Goal: Task Accomplishment & Management: Manage account settings

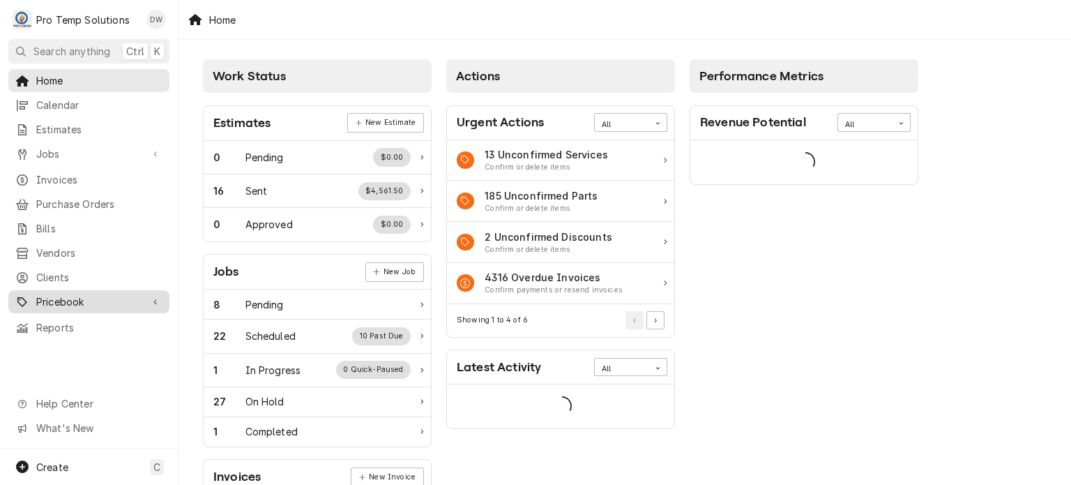
click at [109, 294] on span "Pricebook" at bounding box center [88, 301] width 105 height 15
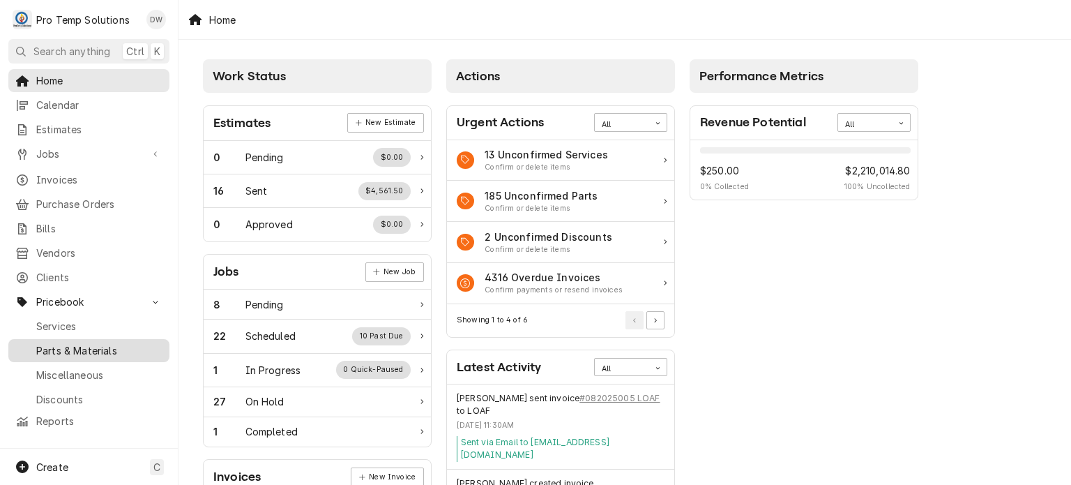
click at [101, 343] on span "Parts & Materials" at bounding box center [99, 350] width 126 height 15
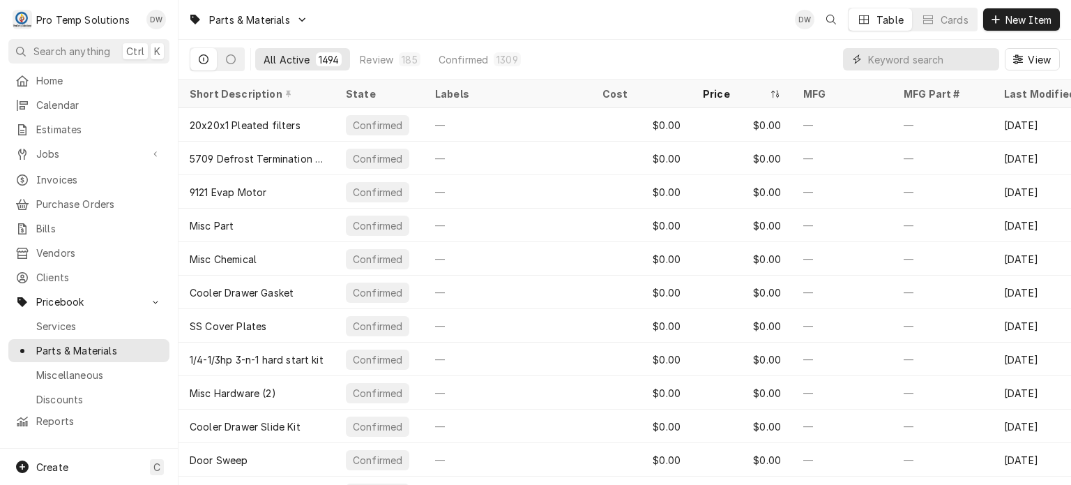
click at [930, 52] on input "Dynamic Content Wrapper" at bounding box center [930, 59] width 124 height 22
paste input "#848288"
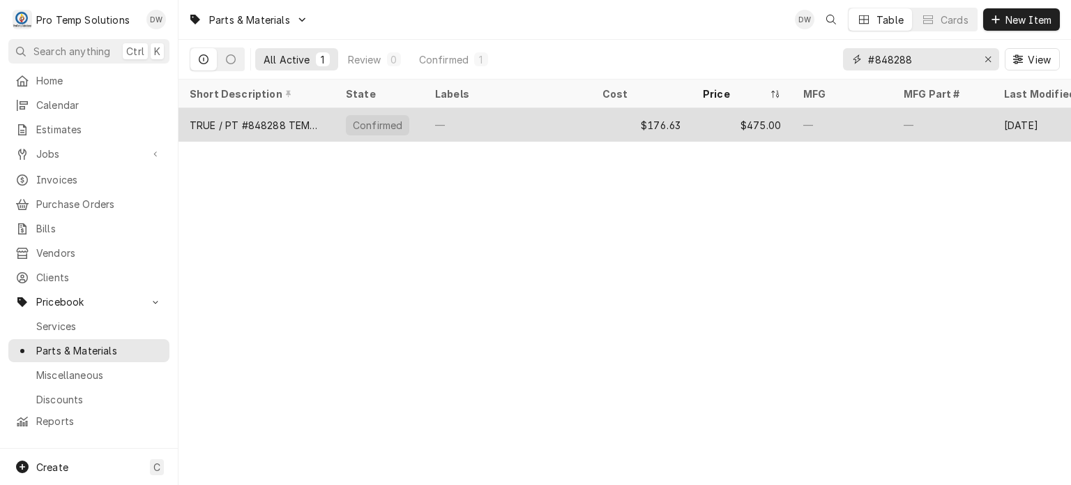
type input "#848288"
click at [906, 112] on div "—" at bounding box center [942, 124] width 100 height 33
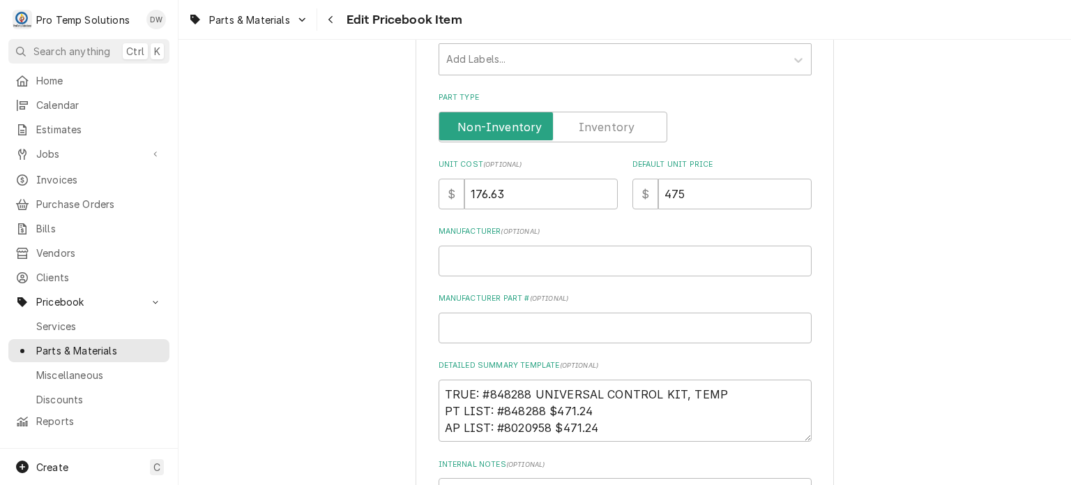
scroll to position [312, 0]
drag, startPoint x: 554, startPoint y: 197, endPoint x: 411, endPoint y: 175, distance: 144.5
click at [411, 175] on div "Use the fields below to edit this PriceBook item. Note that changes made here w…" at bounding box center [624, 234] width 892 height 982
type textarea "x"
type input "1"
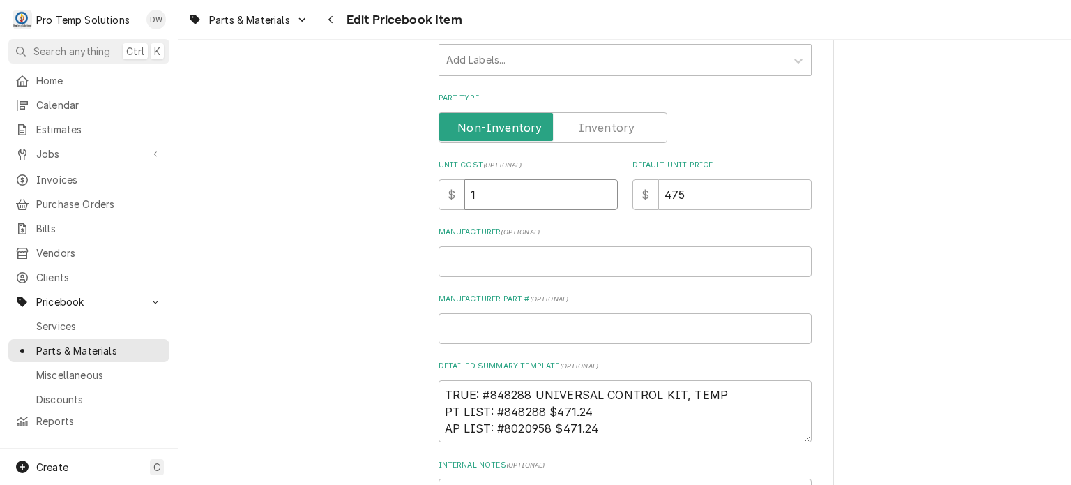
type textarea "x"
type input "18"
type textarea "x"
type input "185"
type textarea "x"
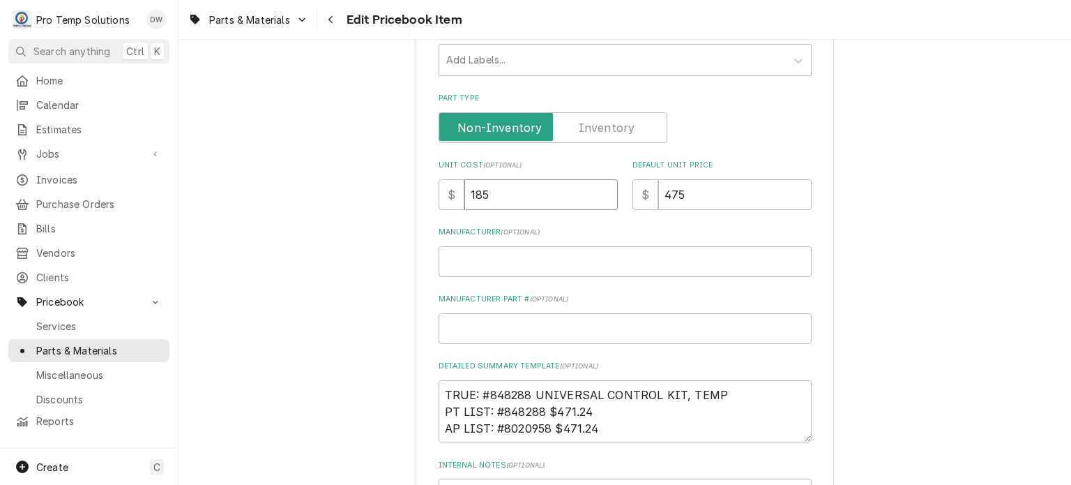
type input "185.4"
type textarea "x"
type input "185.47"
click at [309, 224] on div "Use the fields below to edit this PriceBook item. Note that changes made here w…" at bounding box center [624, 234] width 892 height 982
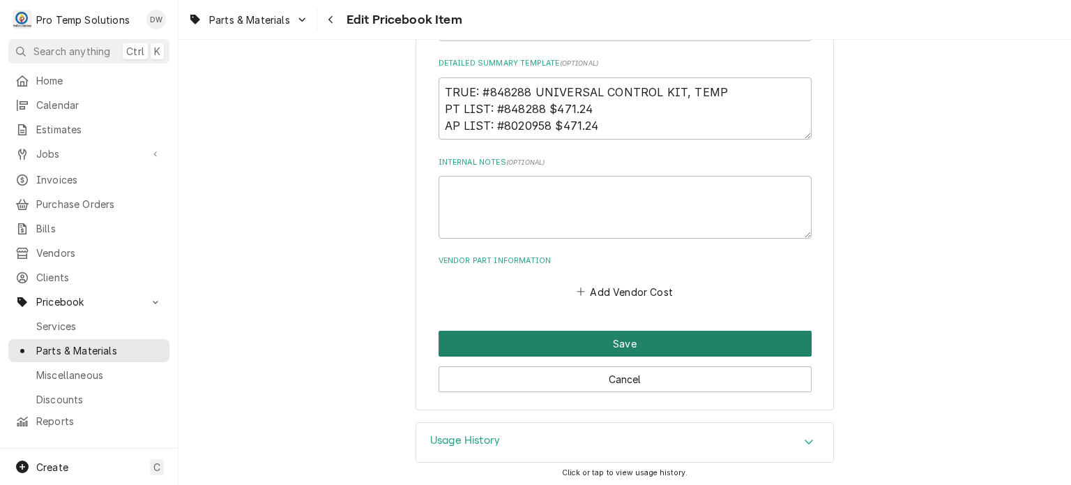
click at [469, 342] on button "Save" at bounding box center [625, 343] width 373 height 26
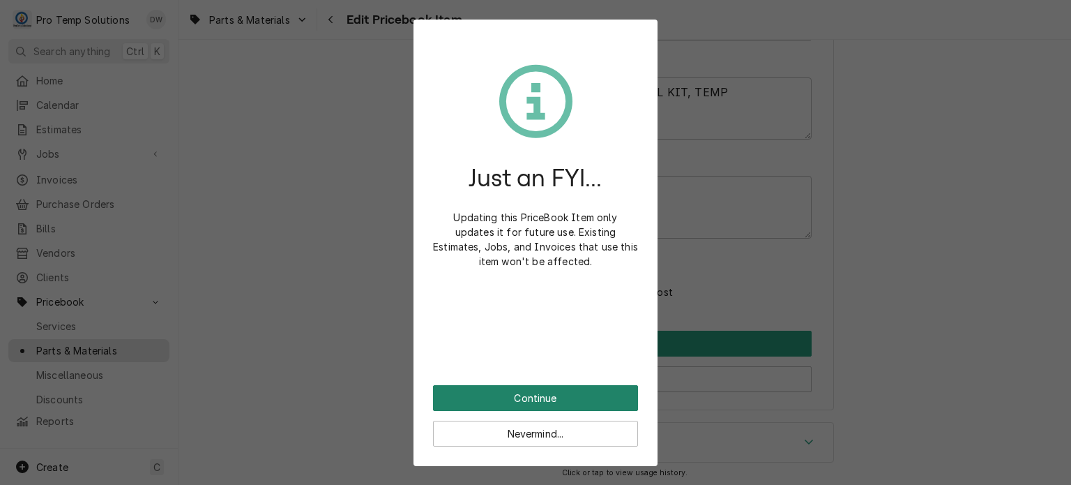
click at [462, 395] on button "Continue" at bounding box center [535, 398] width 205 height 26
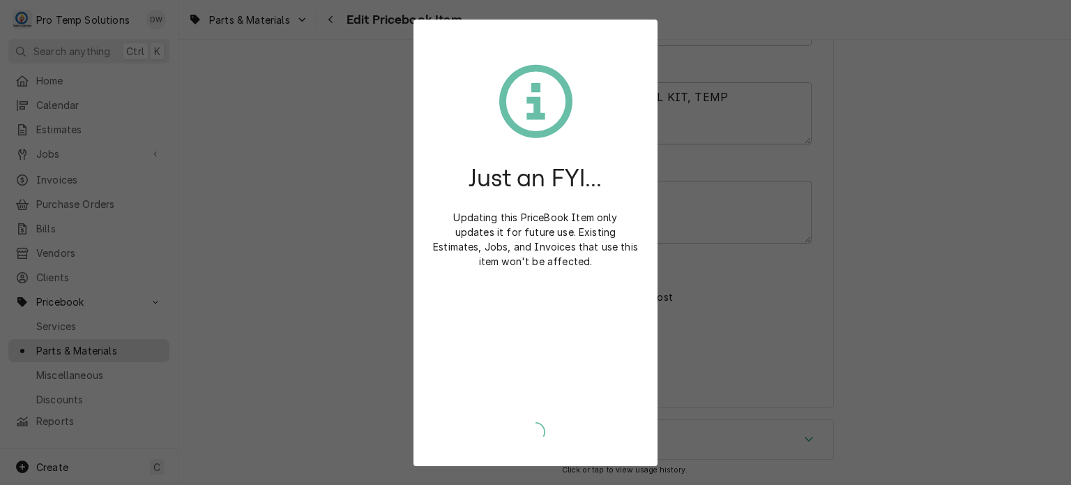
scroll to position [607, 0]
type textarea "x"
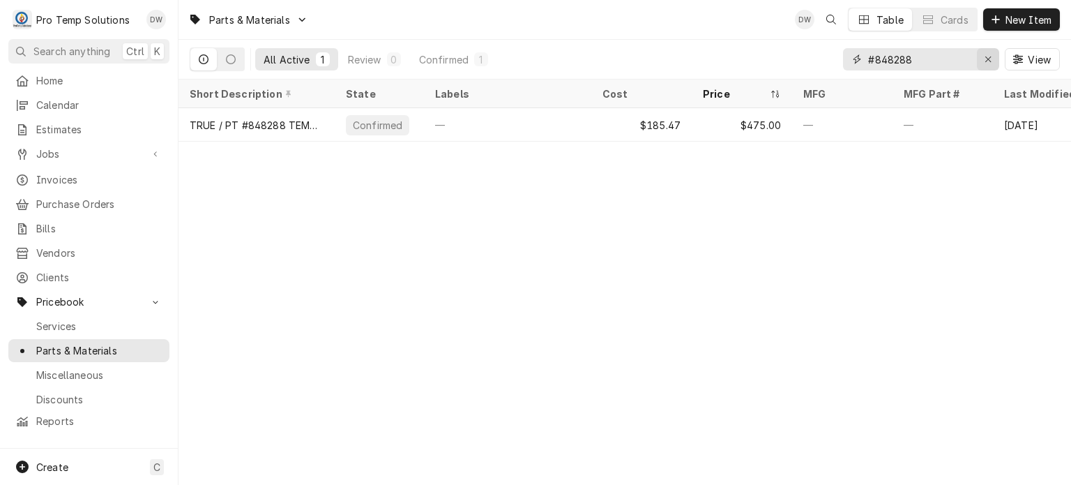
click at [981, 62] on div "Erase input" at bounding box center [988, 59] width 14 height 14
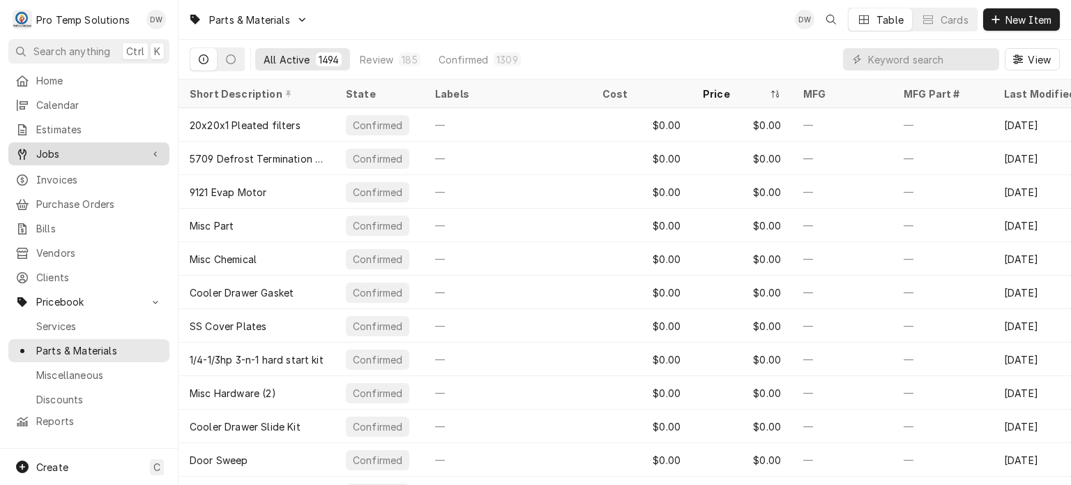
click at [84, 160] on link "Jobs" at bounding box center [88, 153] width 161 height 23
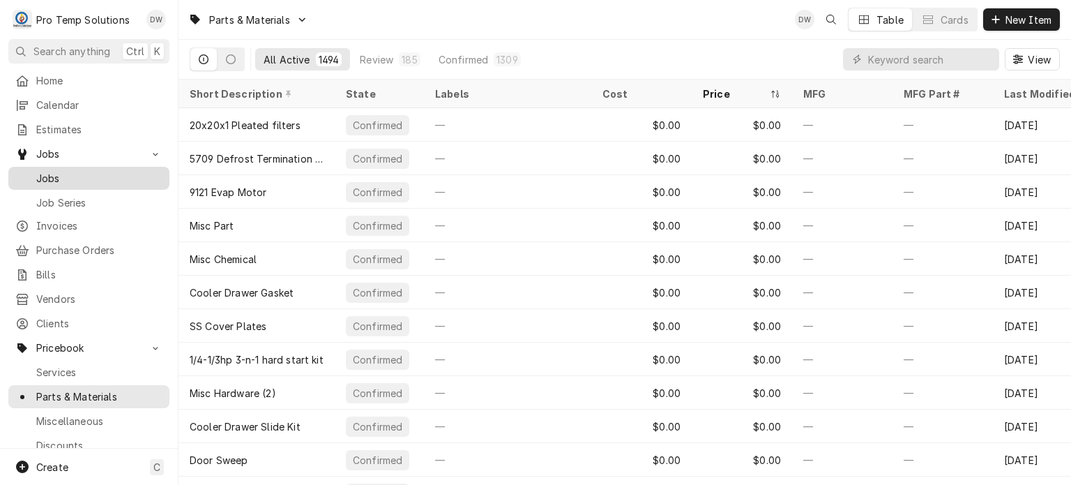
click at [84, 180] on div "Jobs" at bounding box center [88, 177] width 155 height 17
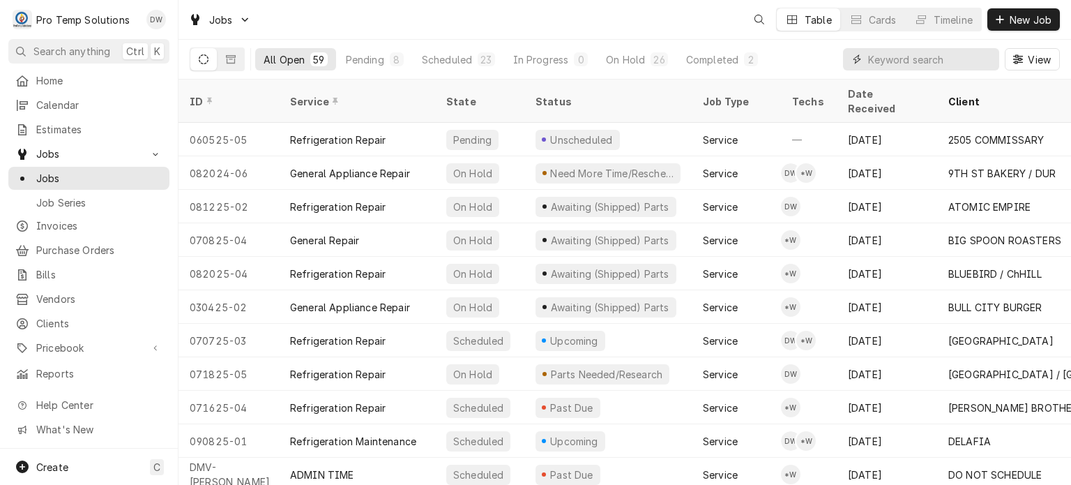
click at [910, 61] on input "Dynamic Content Wrapper" at bounding box center [930, 59] width 124 height 22
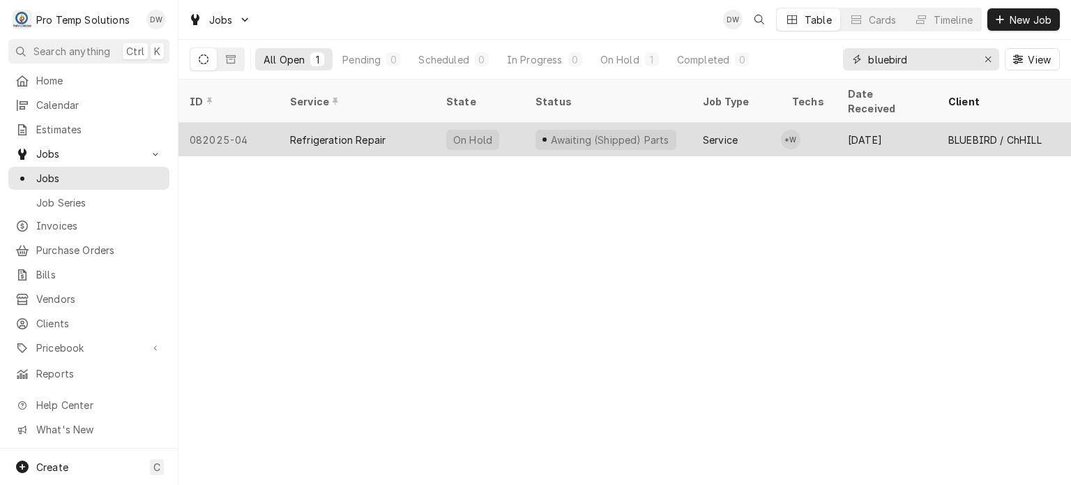
type input "bluebird"
click at [808, 128] on td "*W" at bounding box center [809, 139] width 56 height 33
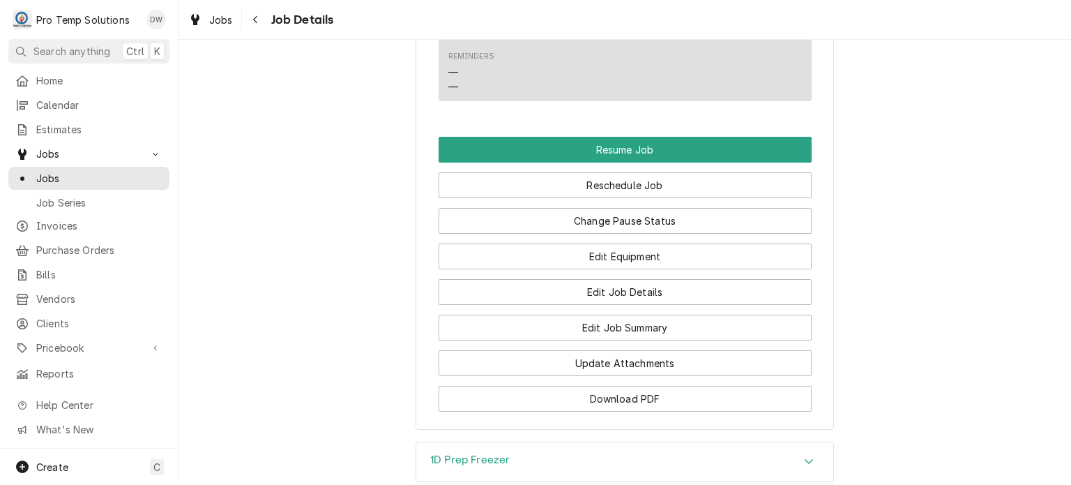
scroll to position [1170, 0]
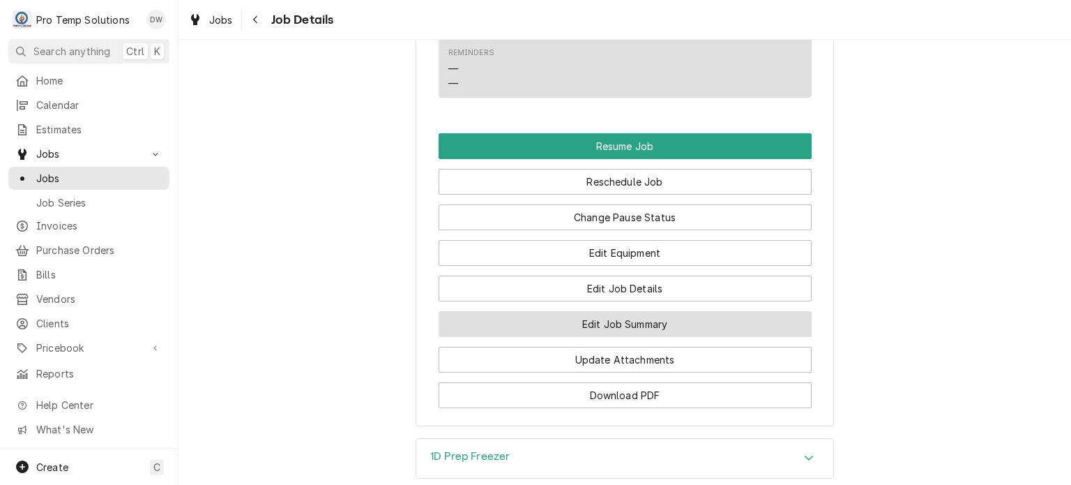
click at [690, 337] on button "Edit Job Summary" at bounding box center [625, 324] width 373 height 26
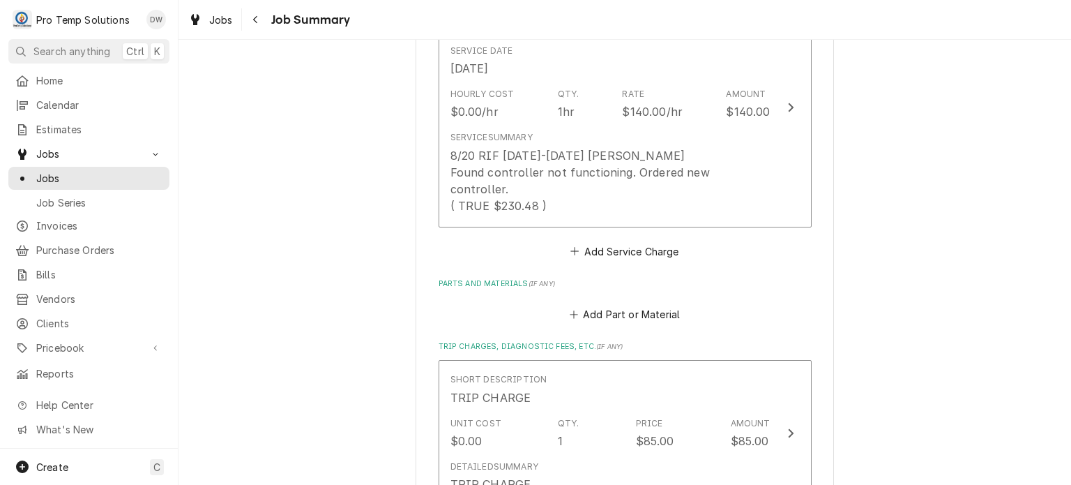
scroll to position [477, 0]
click at [634, 306] on button "Add Part or Material" at bounding box center [624, 315] width 115 height 20
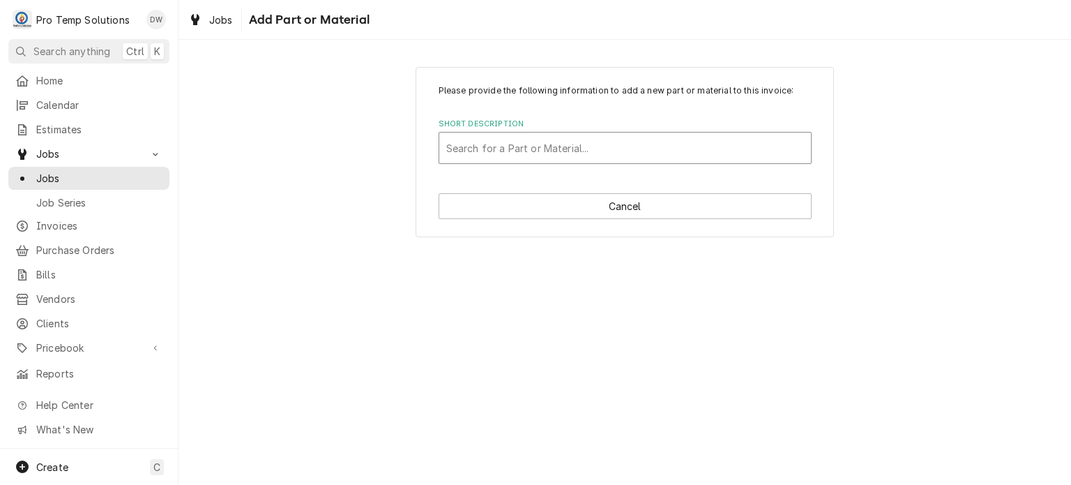
click at [494, 142] on div "Short Description" at bounding box center [625, 147] width 358 height 25
type input "848288"
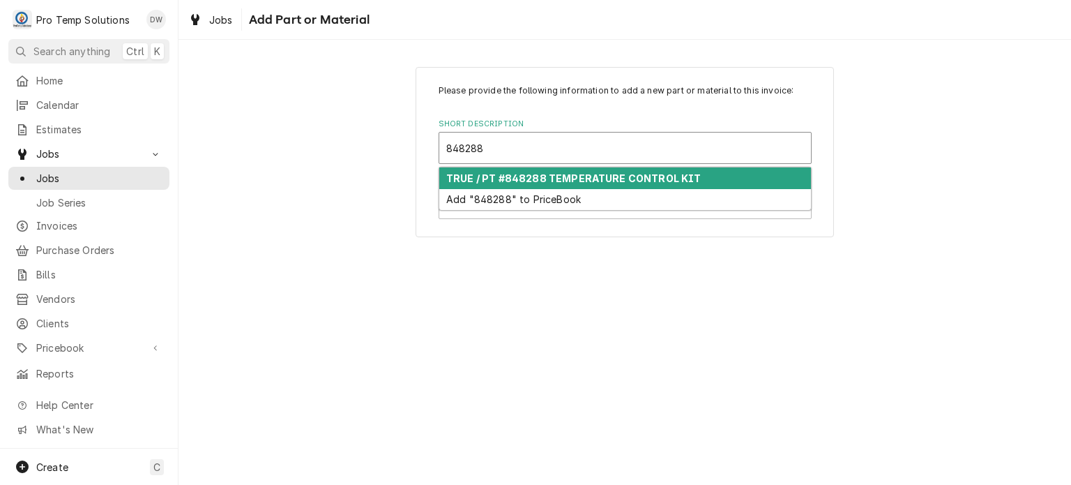
click at [565, 175] on strong "TRUE / PT #848288 TEMPERATURE CONTROL KIT" at bounding box center [573, 178] width 255 height 12
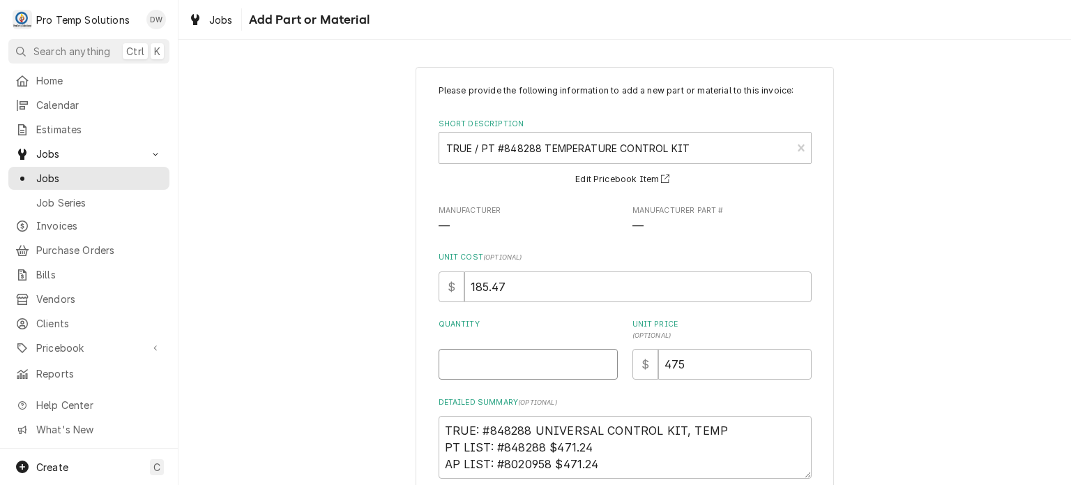
click at [532, 364] on input "Quantity" at bounding box center [528, 364] width 179 height 31
type textarea "x"
type input "1"
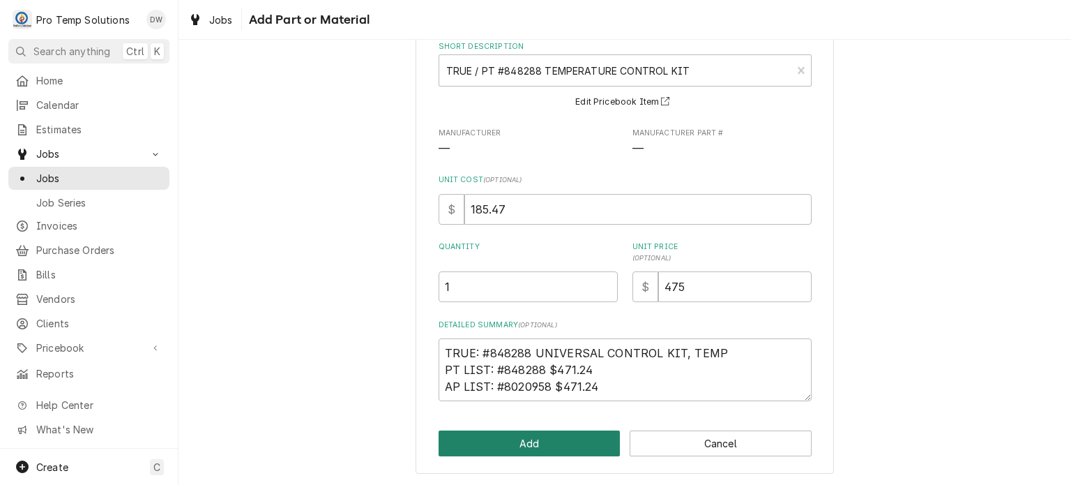
click at [512, 444] on button "Add" at bounding box center [530, 443] width 182 height 26
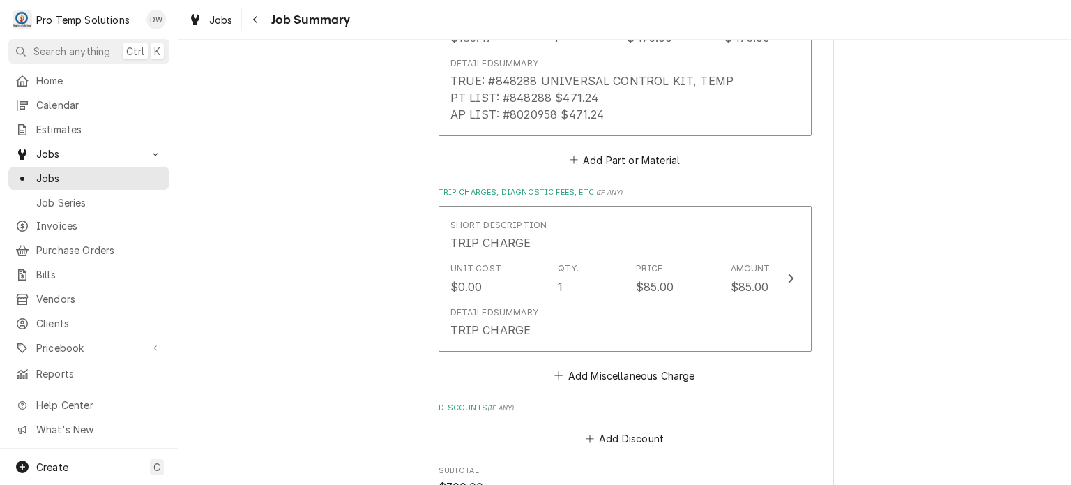
scroll to position [1230, 0]
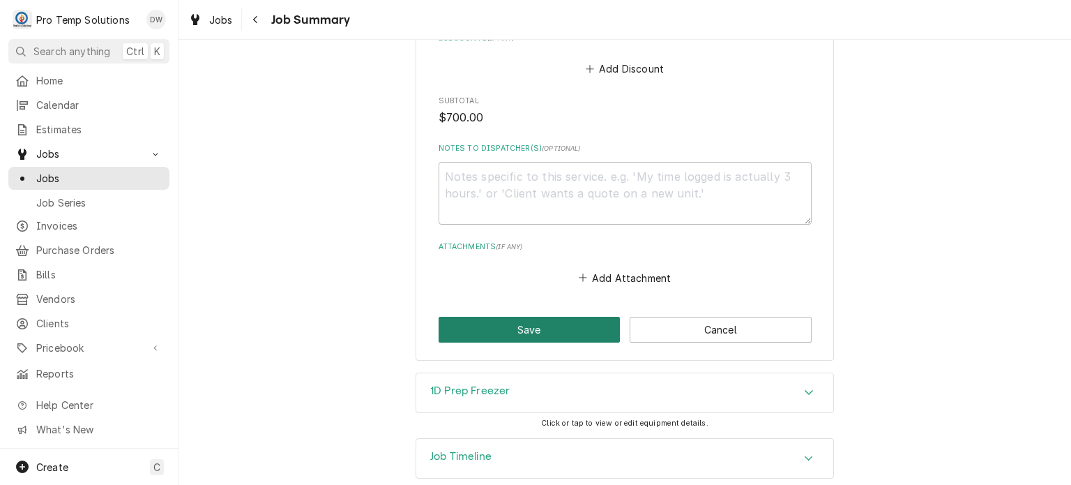
click at [526, 317] on button "Save" at bounding box center [530, 330] width 182 height 26
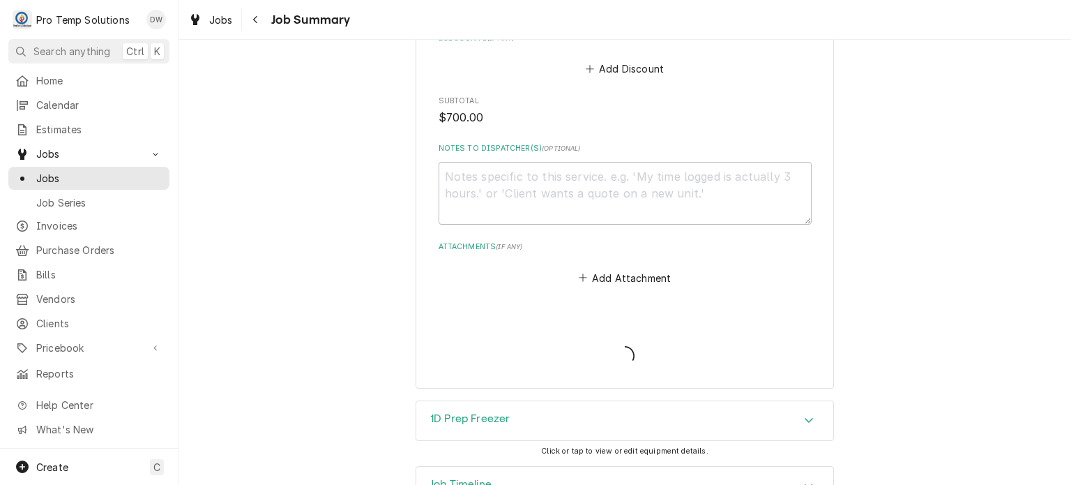
type textarea "x"
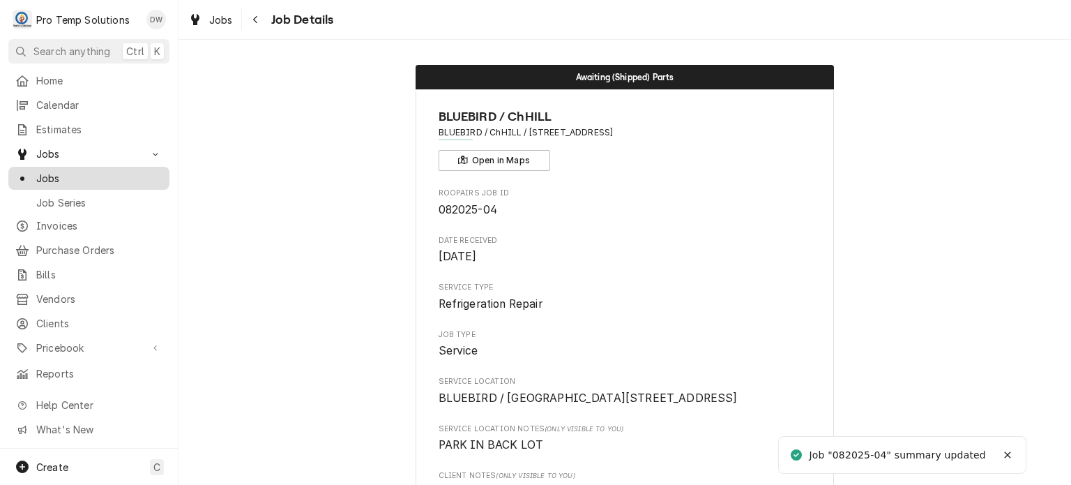
click at [52, 176] on span "Jobs" at bounding box center [99, 178] width 126 height 15
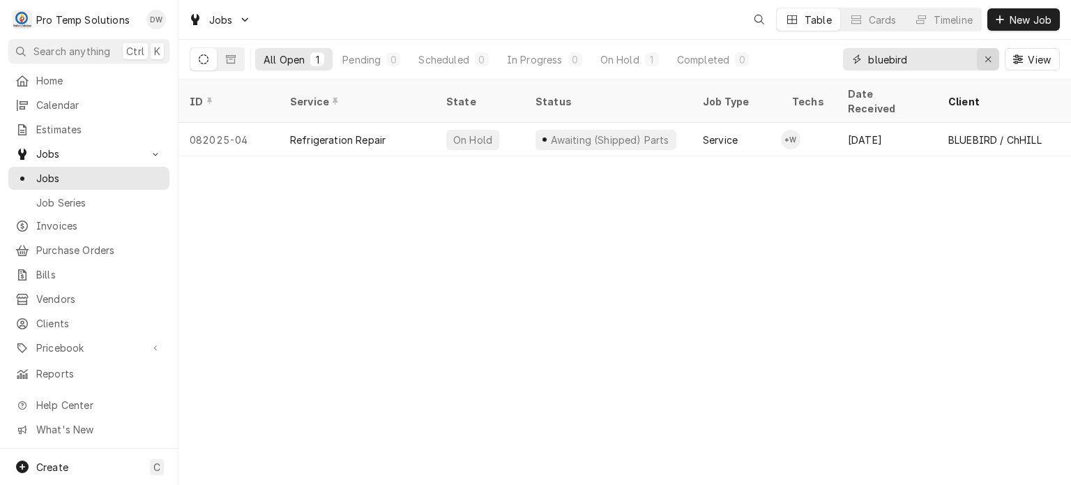
click at [988, 63] on div "Erase input" at bounding box center [988, 59] width 14 height 14
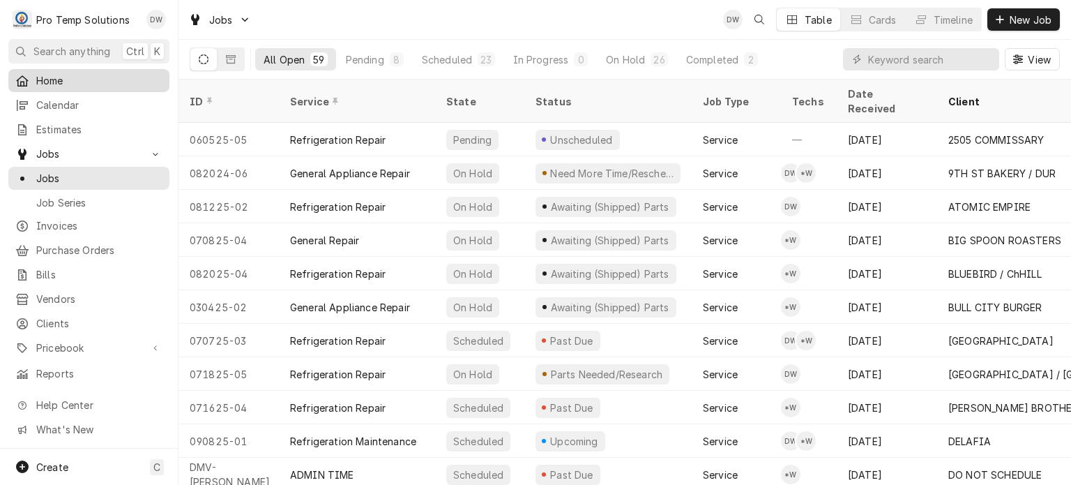
click at [121, 73] on span "Home" at bounding box center [99, 80] width 126 height 15
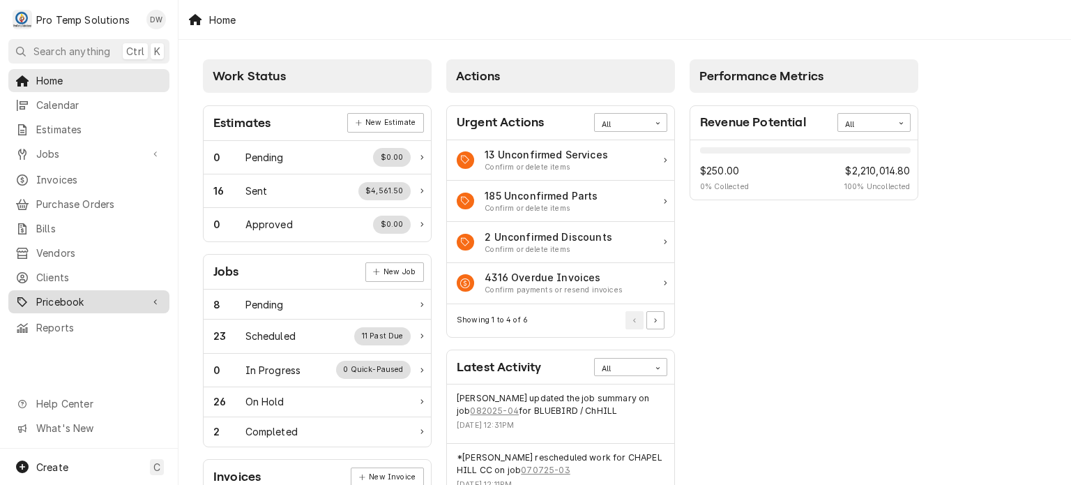
click at [107, 294] on span "Pricebook" at bounding box center [88, 301] width 105 height 15
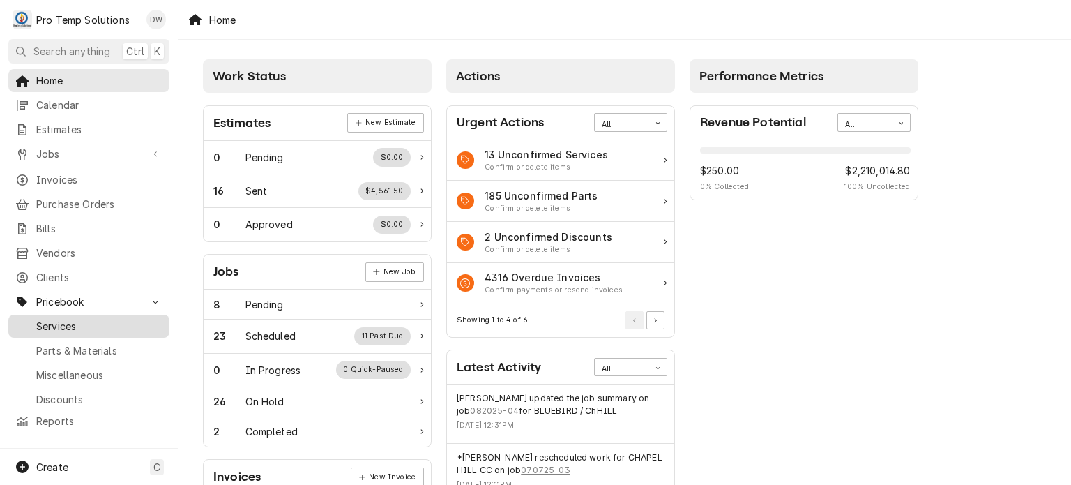
click at [100, 326] on link "Services" at bounding box center [88, 325] width 161 height 23
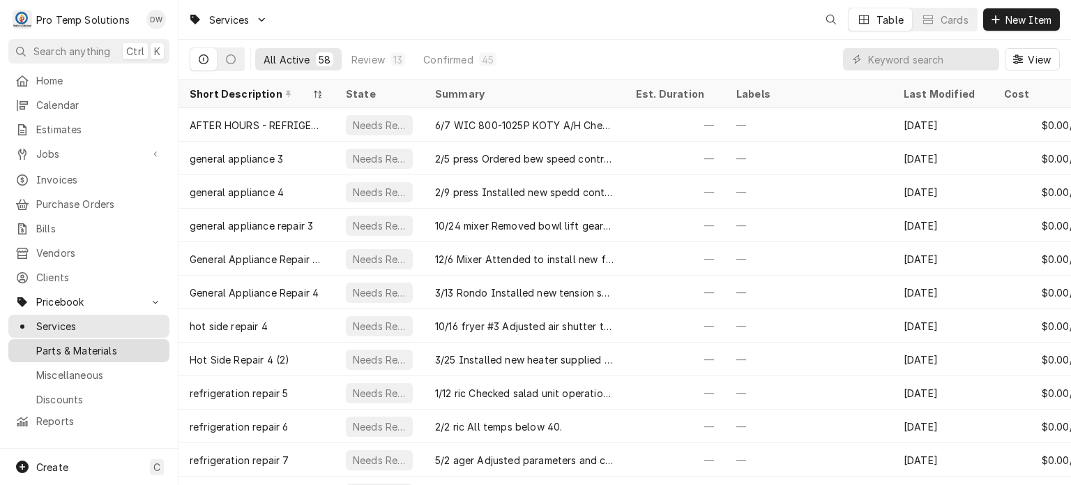
click at [98, 346] on span "Parts & Materials" at bounding box center [99, 350] width 126 height 15
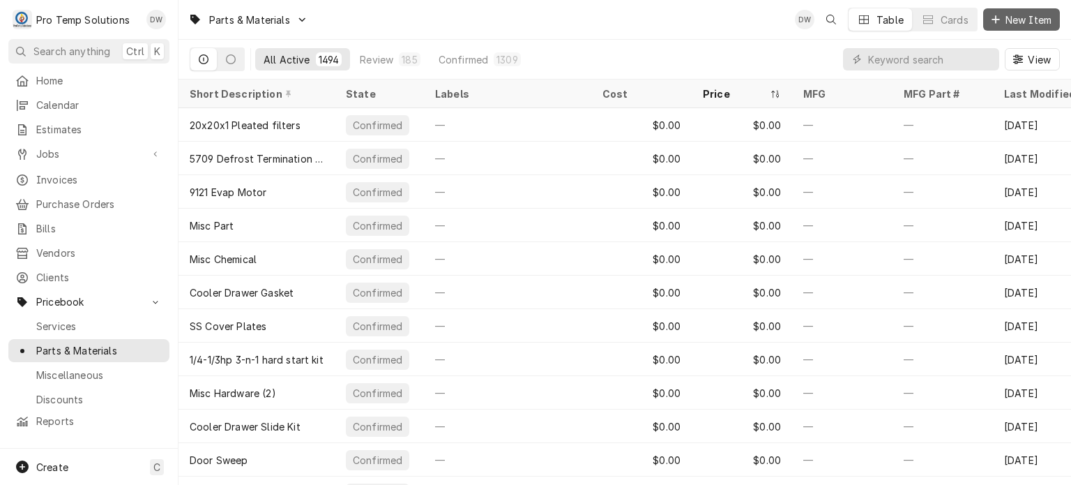
click at [1009, 24] on span "New Item" at bounding box center [1028, 20] width 52 height 15
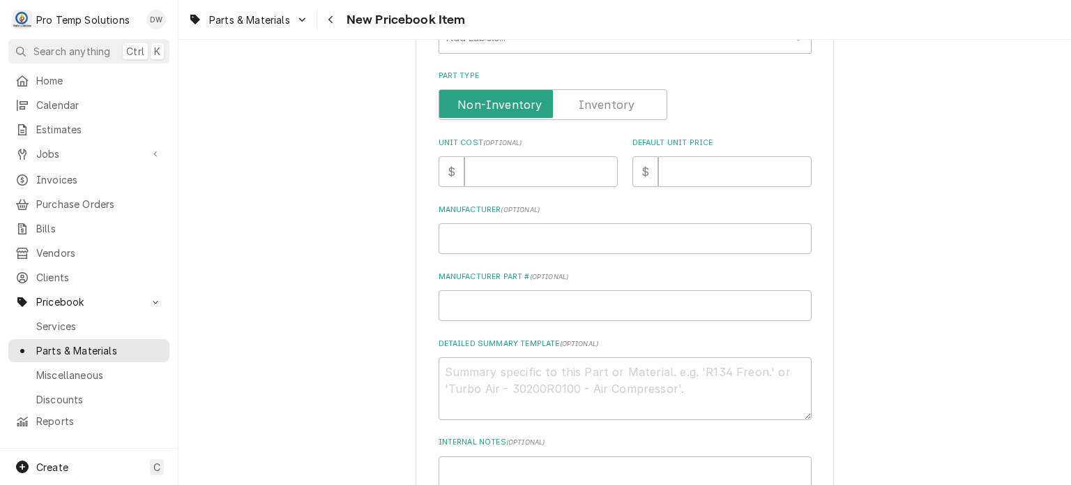
scroll to position [335, 0]
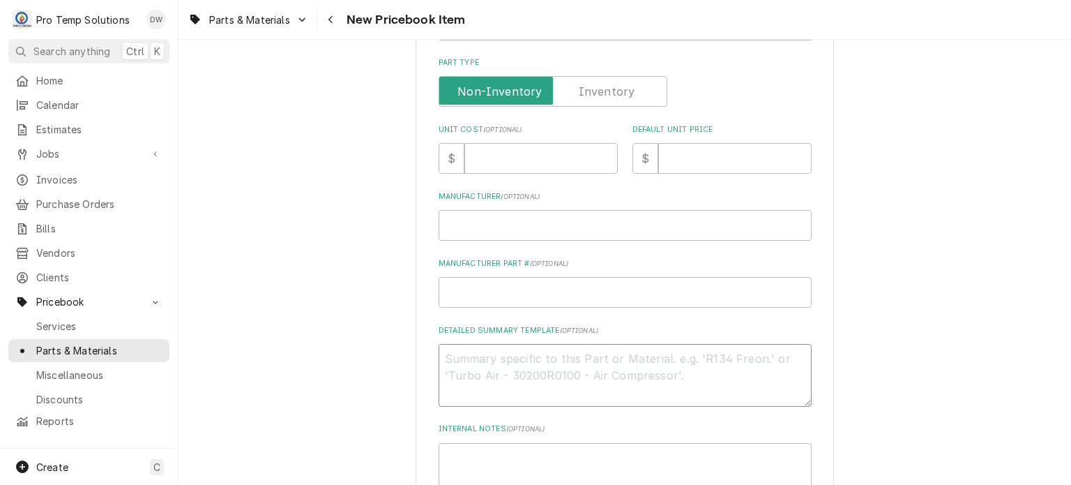
click at [554, 355] on textarea "Detailed Summary Template ( optional )" at bounding box center [625, 375] width 373 height 63
paste textarea "PT: #CRE0769180K BLOWER MOTOR KIT LIST: $428.00"
type textarea "x"
drag, startPoint x: 541, startPoint y: 380, endPoint x: 484, endPoint y: 372, distance: 57.8
click at [484, 372] on textarea "PT: #CRE0769180K BLOWER MOTOR KIT LIST: $428.00" at bounding box center [625, 375] width 373 height 63
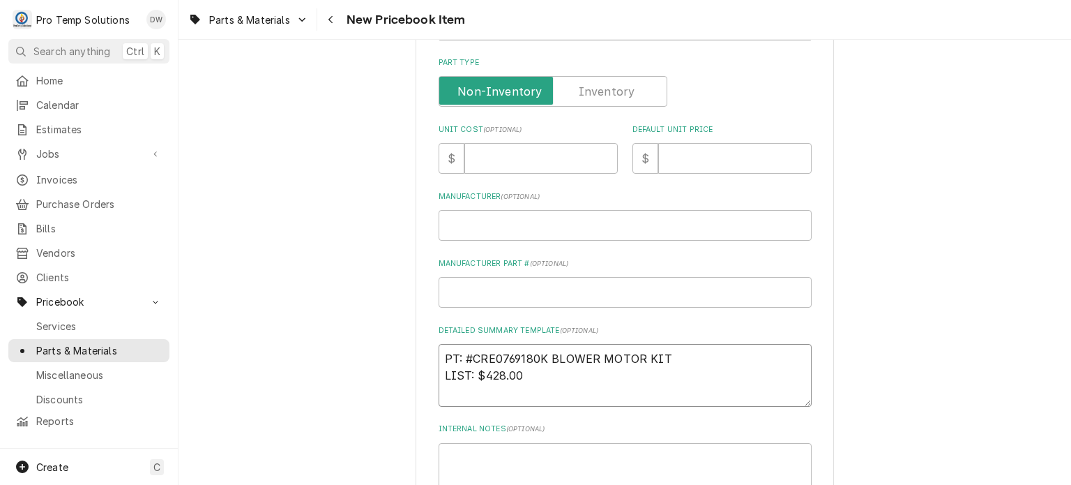
type textarea "PT: #CRE0769180K BLOWER MOTOR KIT LIST: $428.00"
click at [703, 139] on div "Default Unit Price $" at bounding box center [721, 148] width 179 height 49
click at [704, 152] on input "Default Unit Price" at bounding box center [734, 158] width 153 height 31
paste input "428.00"
type textarea "x"
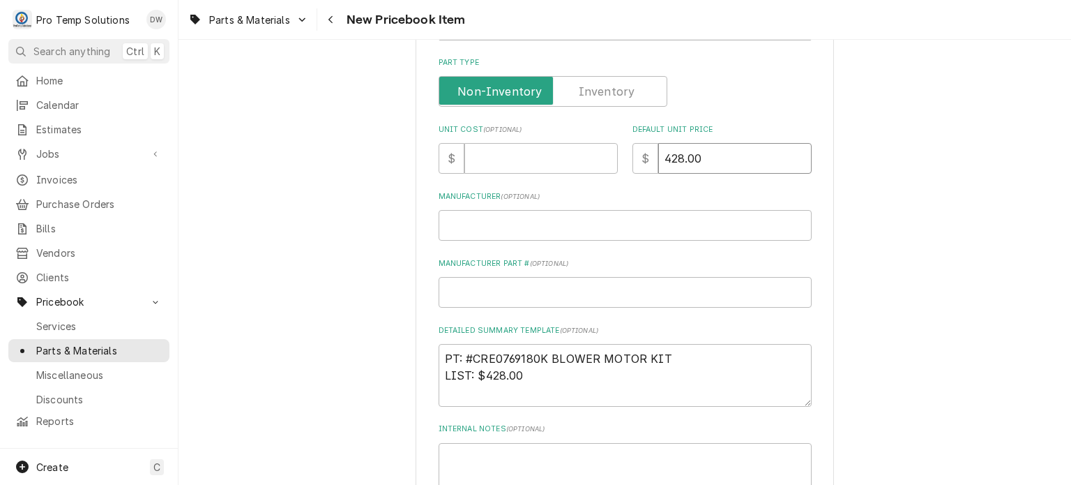
type input "428.00"
drag, startPoint x: 683, startPoint y: 356, endPoint x: 379, endPoint y: 346, distance: 303.4
click at [379, 346] on div "Please provide the following information to create a PriceBook item. Active Sta…" at bounding box center [624, 186] width 892 height 933
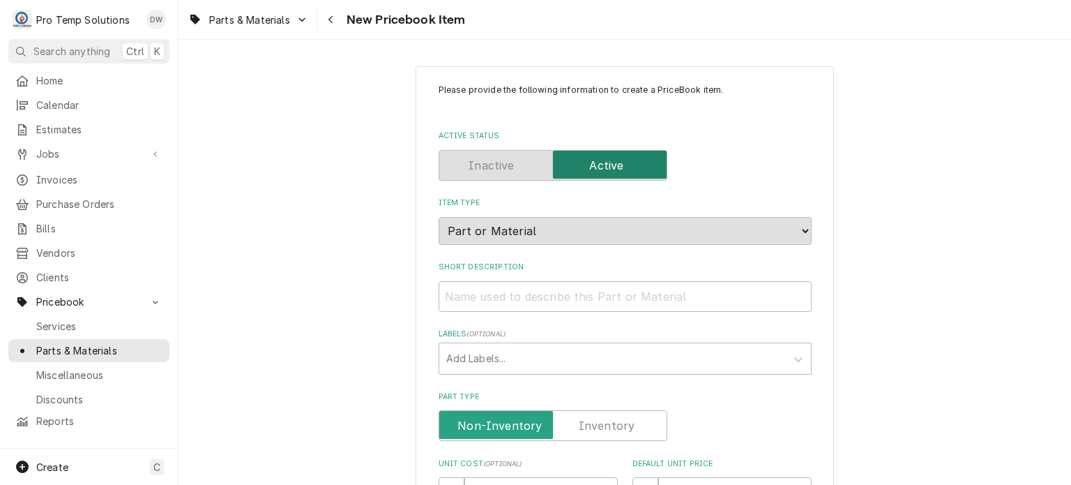
scroll to position [1, 0]
click at [468, 306] on input "Short Description" at bounding box center [625, 296] width 373 height 31
paste input "PT: #CRE0769180K BLOWER MOTOR KIT"
type textarea "x"
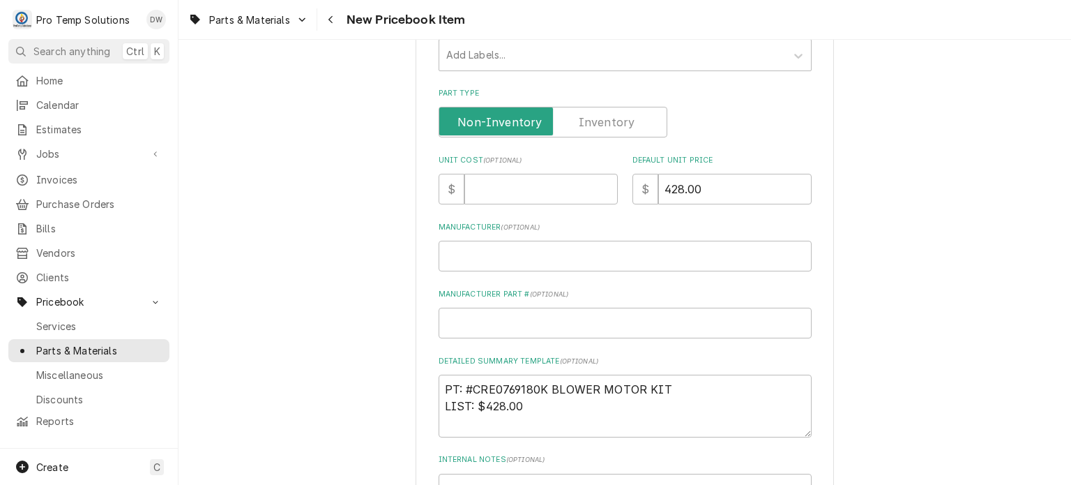
scroll to position [310, 0]
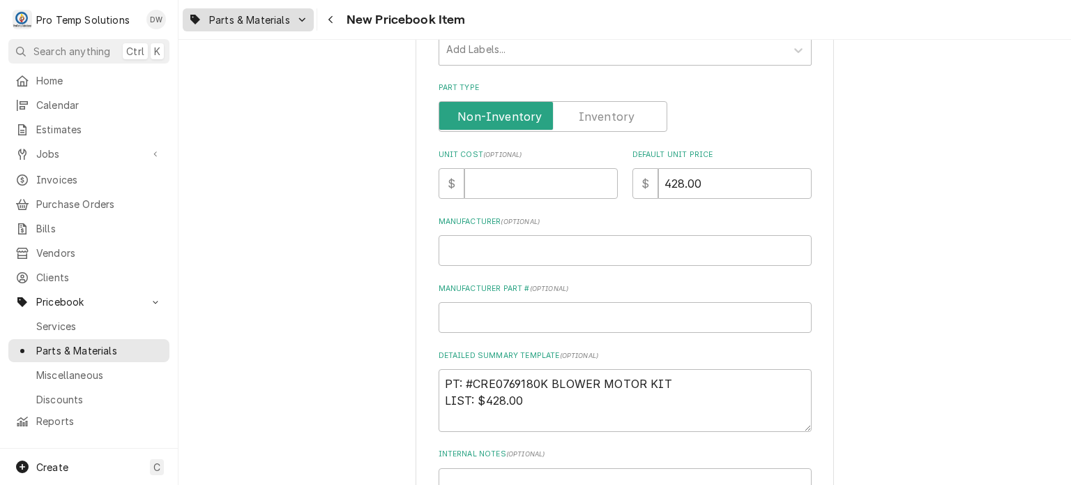
type input "PT: #CRE0769180K BLOWER MOTOR KIT"
click at [518, 192] on input "Unit Cost ( optional )" at bounding box center [540, 183] width 153 height 31
paste input "291.04"
type textarea "x"
type input "291.04"
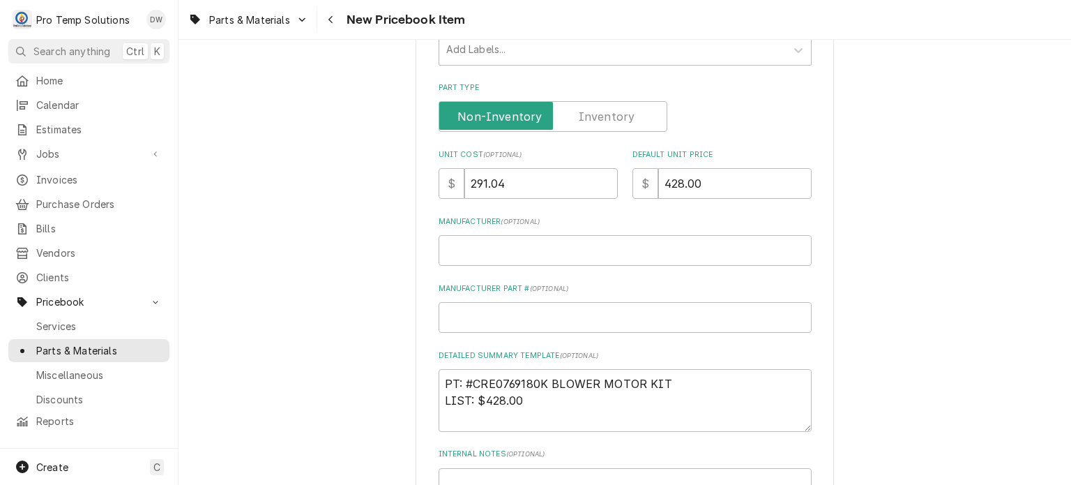
click at [277, 194] on div "Please provide the following information to create a PriceBook item. Active Sta…" at bounding box center [624, 211] width 892 height 933
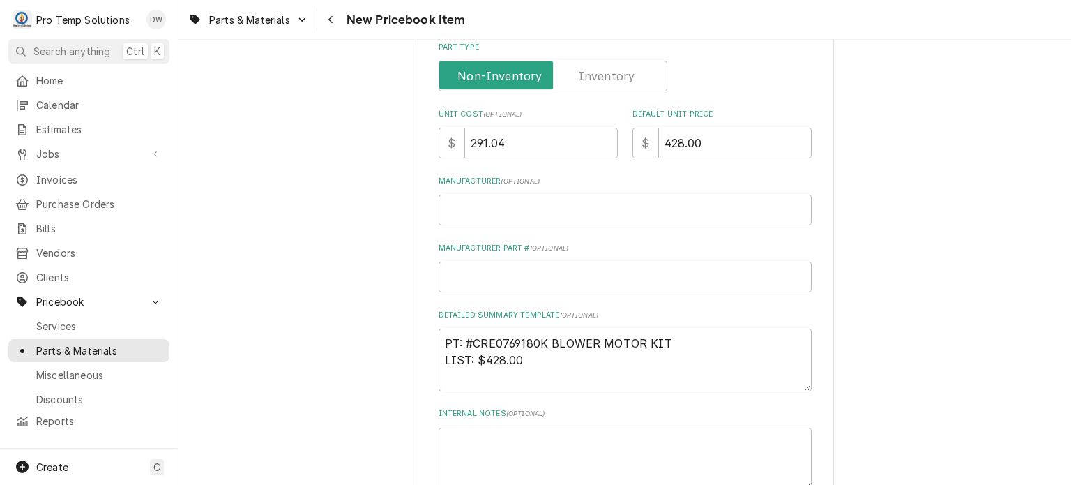
scroll to position [447, 0]
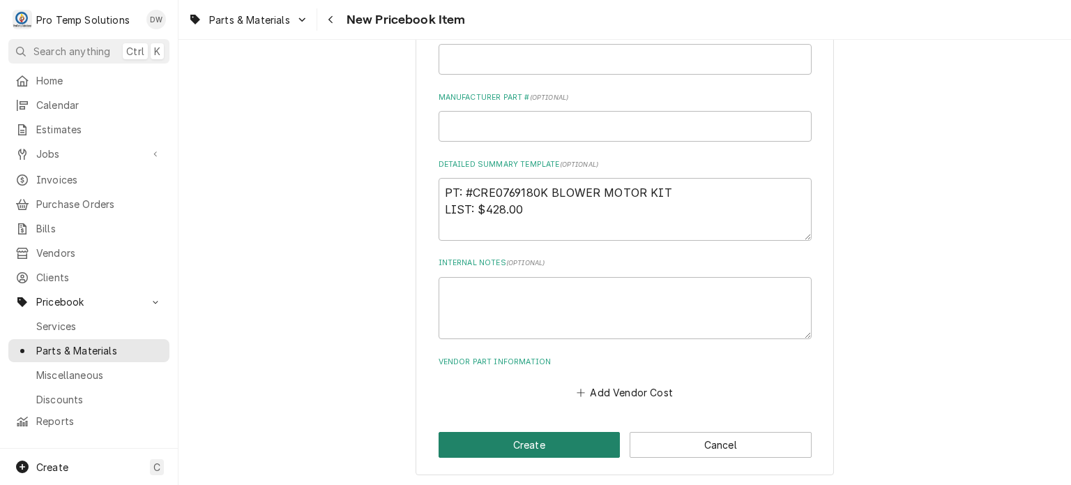
click at [487, 443] on button "Create" at bounding box center [530, 445] width 182 height 26
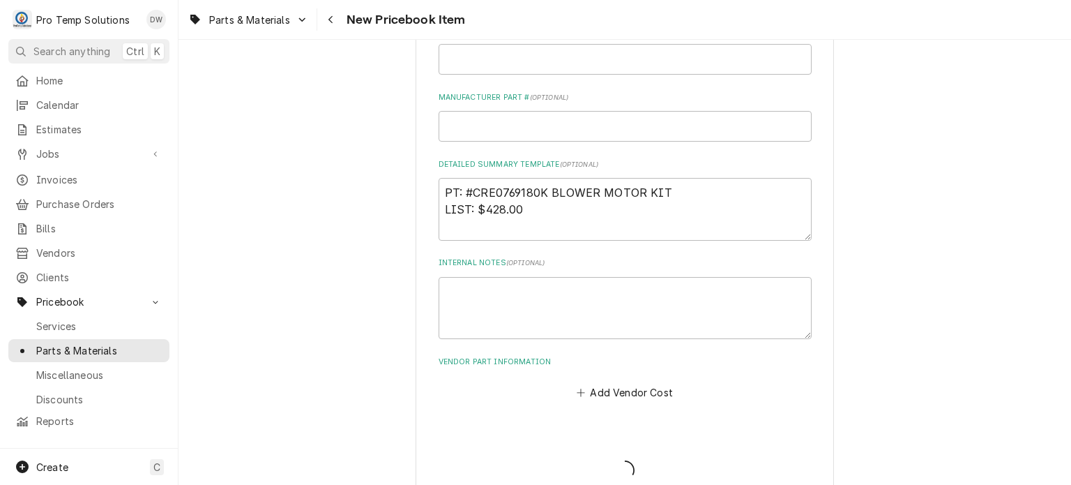
type textarea "x"
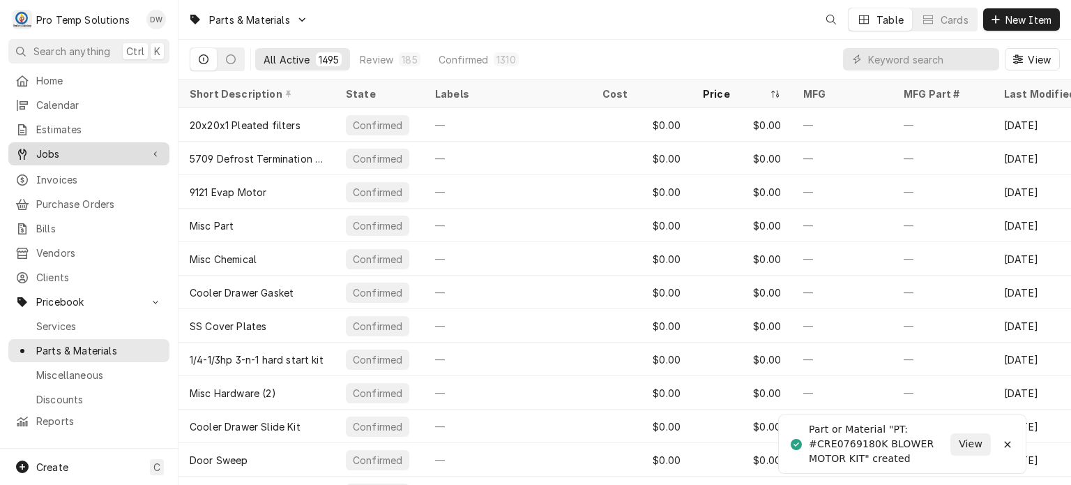
click at [104, 154] on span "Jobs" at bounding box center [88, 153] width 105 height 15
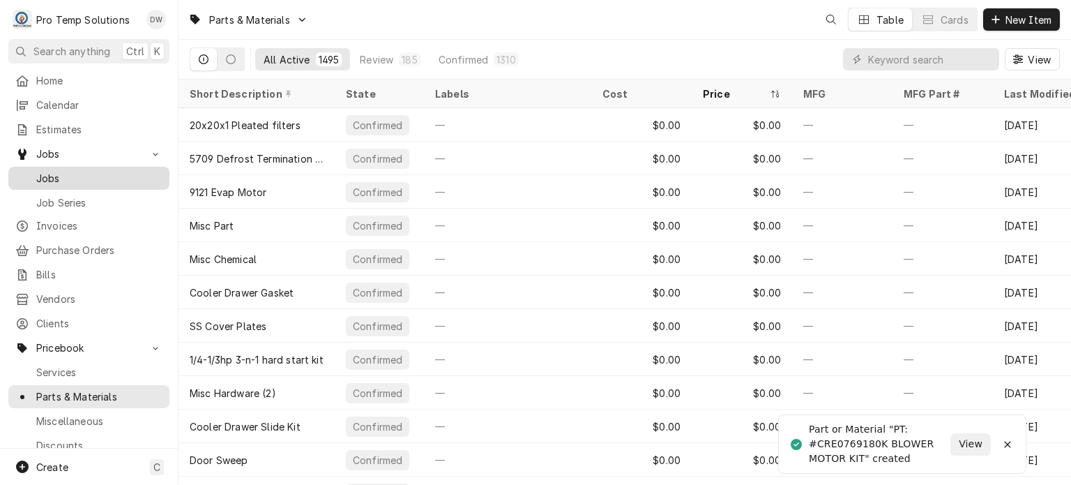
click at [98, 180] on div "Jobs" at bounding box center [88, 177] width 155 height 17
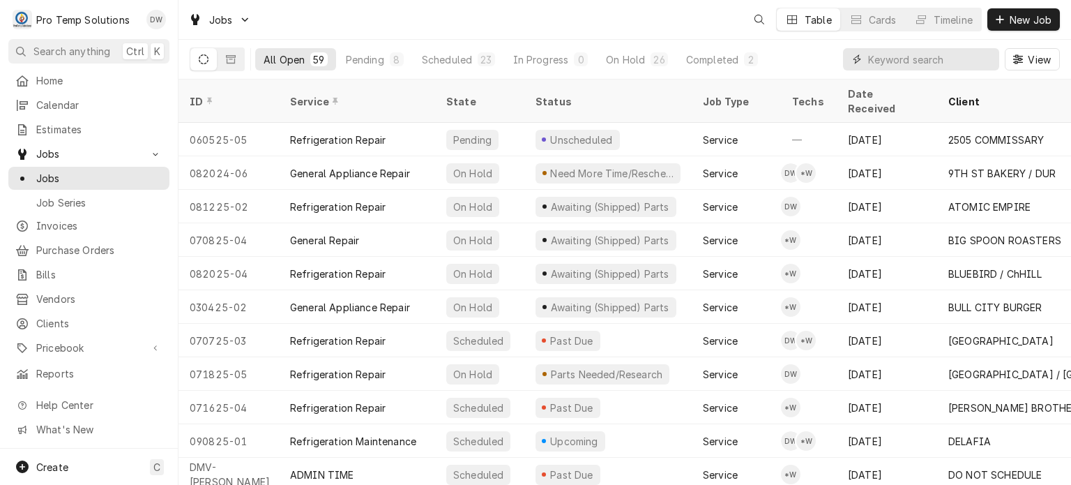
click at [871, 61] on input "Dynamic Content Wrapper" at bounding box center [930, 59] width 124 height 22
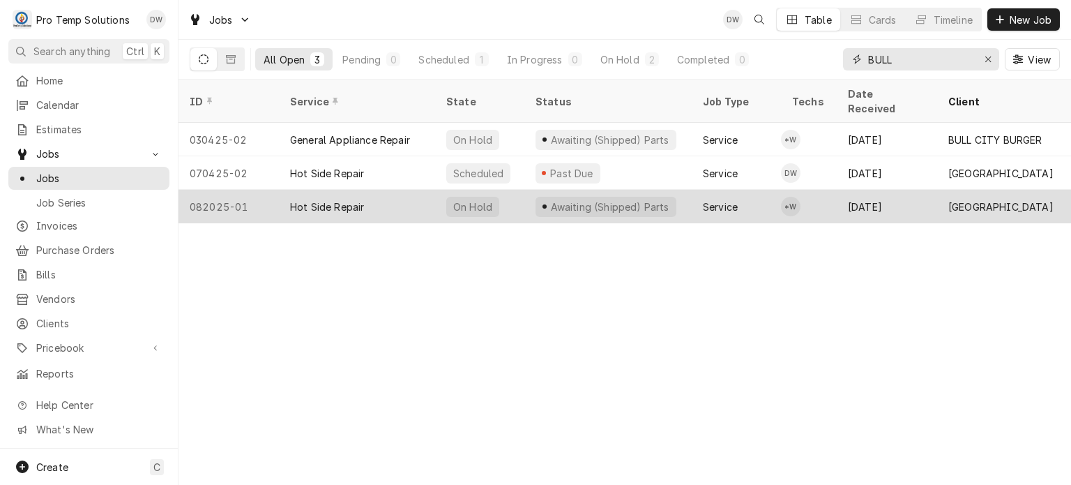
type input "BULL"
click at [304, 199] on div "Hot Side Repair" at bounding box center [327, 206] width 74 height 15
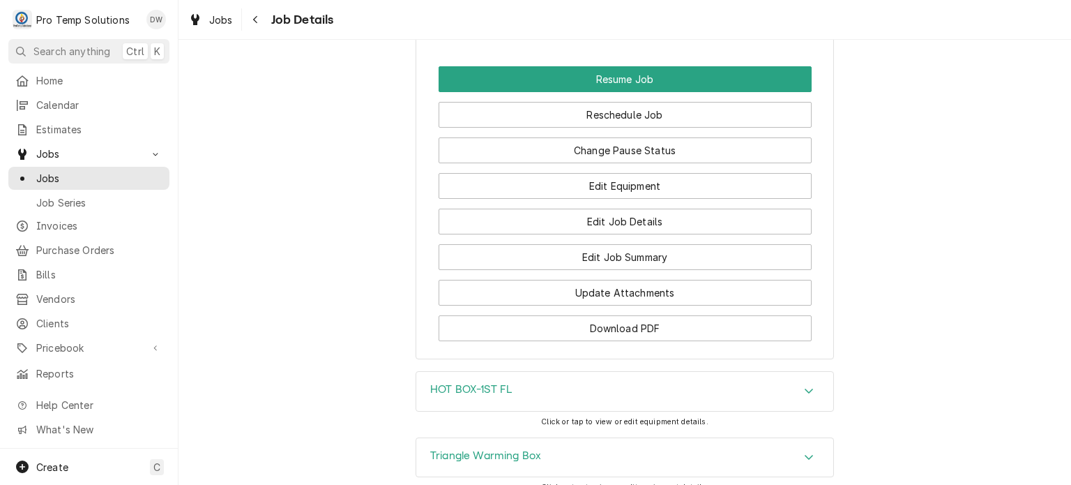
scroll to position [1251, 0]
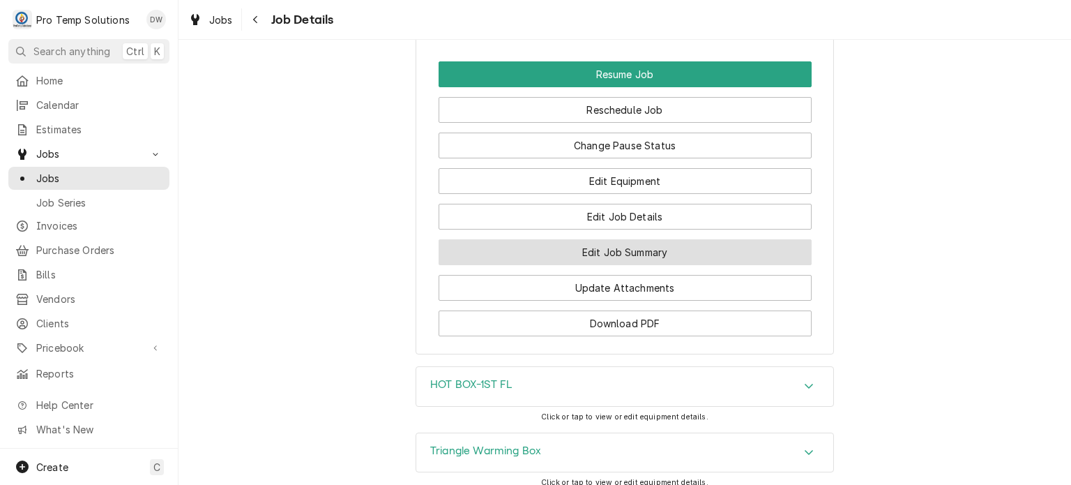
click at [667, 239] on button "Edit Job Summary" at bounding box center [625, 252] width 373 height 26
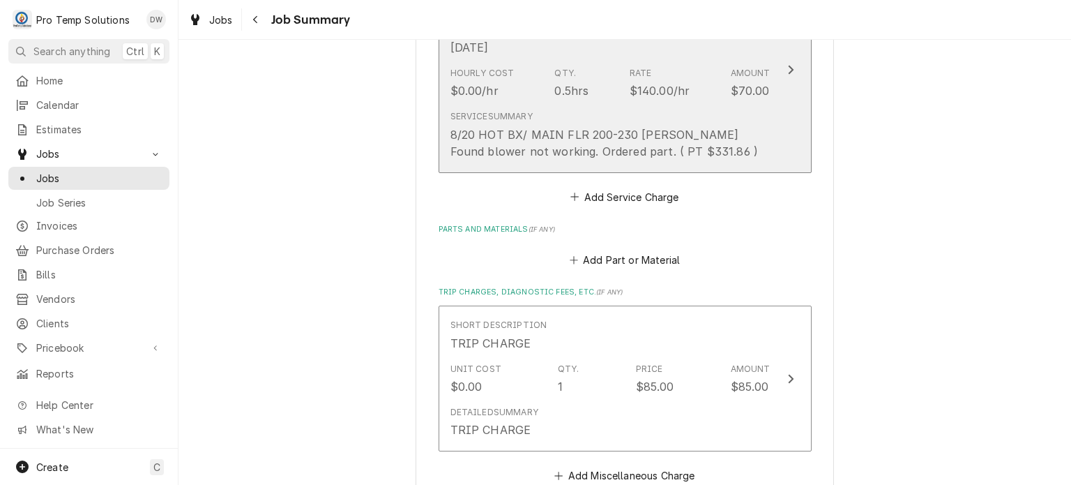
scroll to position [510, 0]
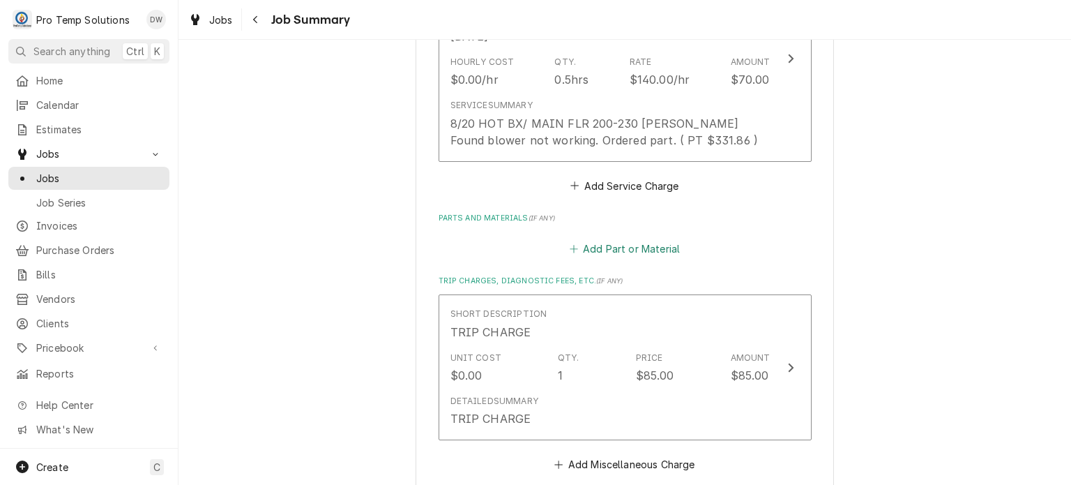
click at [591, 242] on button "Add Part or Material" at bounding box center [624, 248] width 115 height 20
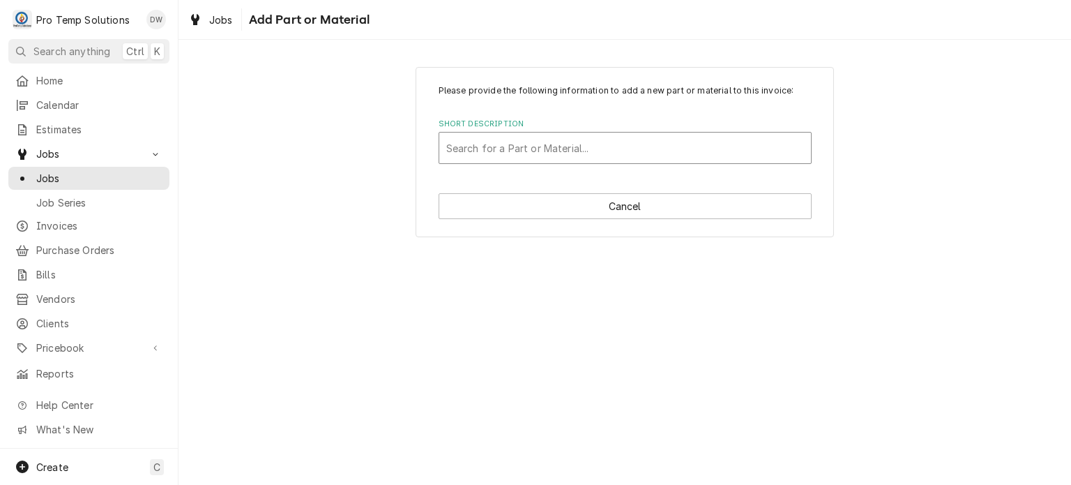
click at [553, 151] on div "Short Description" at bounding box center [625, 147] width 358 height 25
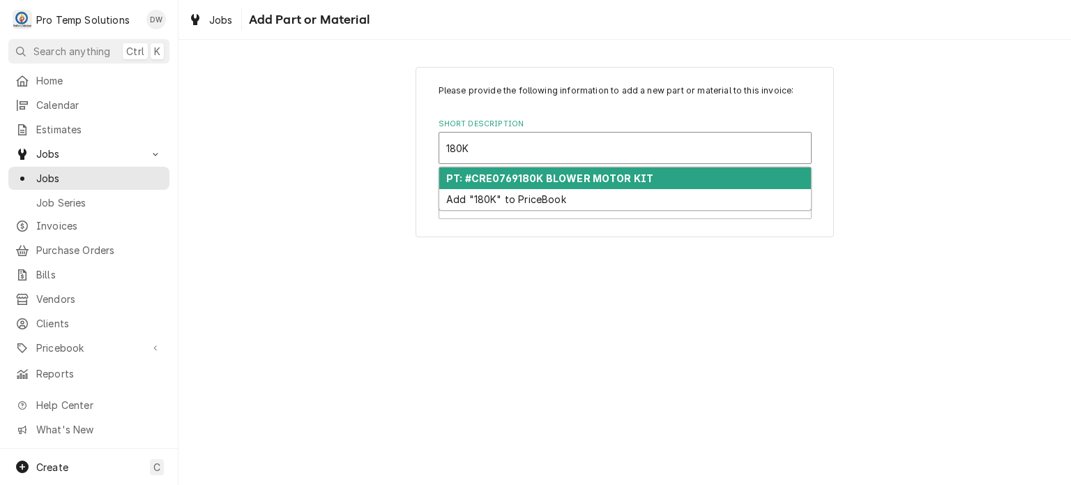
type input "180K"
click at [662, 164] on div "Please provide the following information to add a new part or material to this …" at bounding box center [624, 152] width 418 height 170
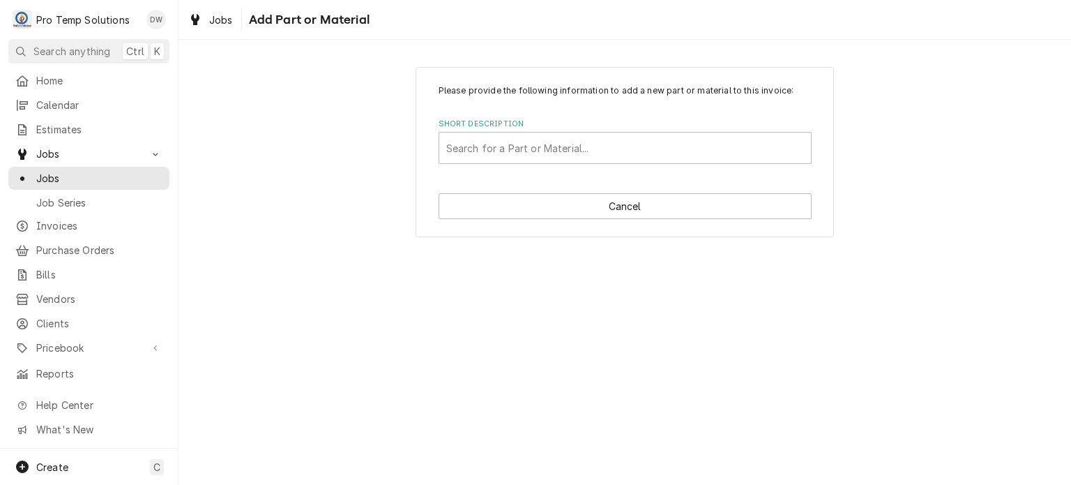
click at [542, 163] on div "Search for a Part or Material..." at bounding box center [625, 148] width 373 height 32
click at [544, 148] on div "Short Description" at bounding box center [625, 147] width 358 height 25
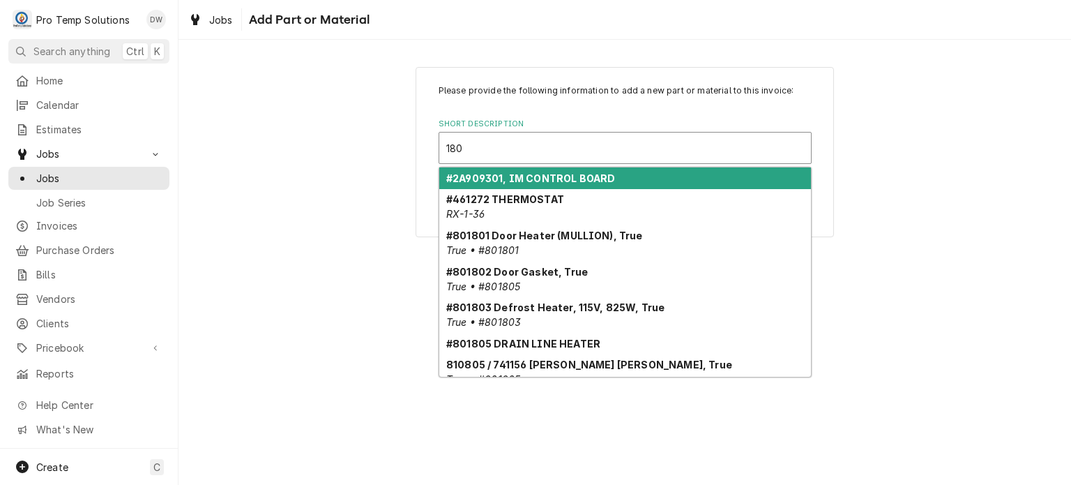
type input "180K"
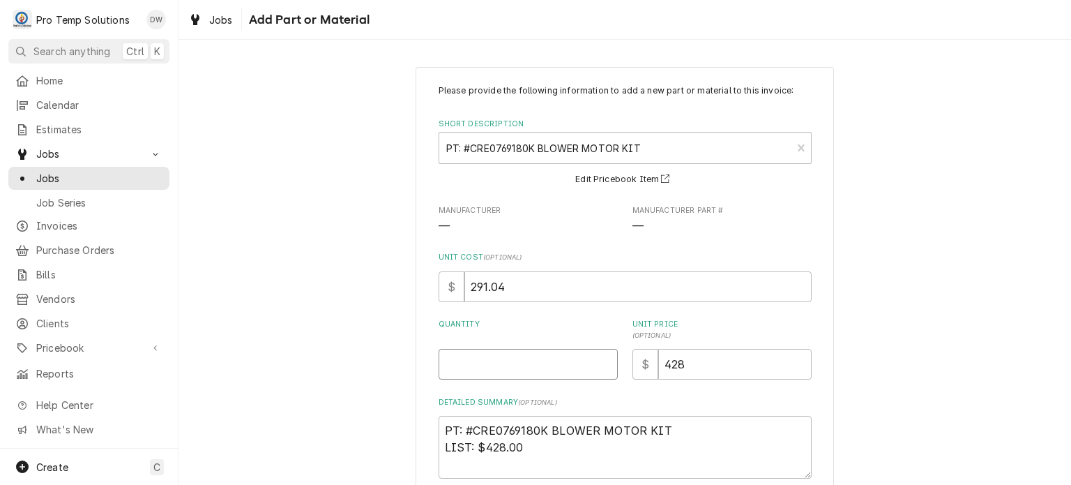
click at [539, 378] on input "Quantity" at bounding box center [528, 364] width 179 height 31
type textarea "x"
type input "1"
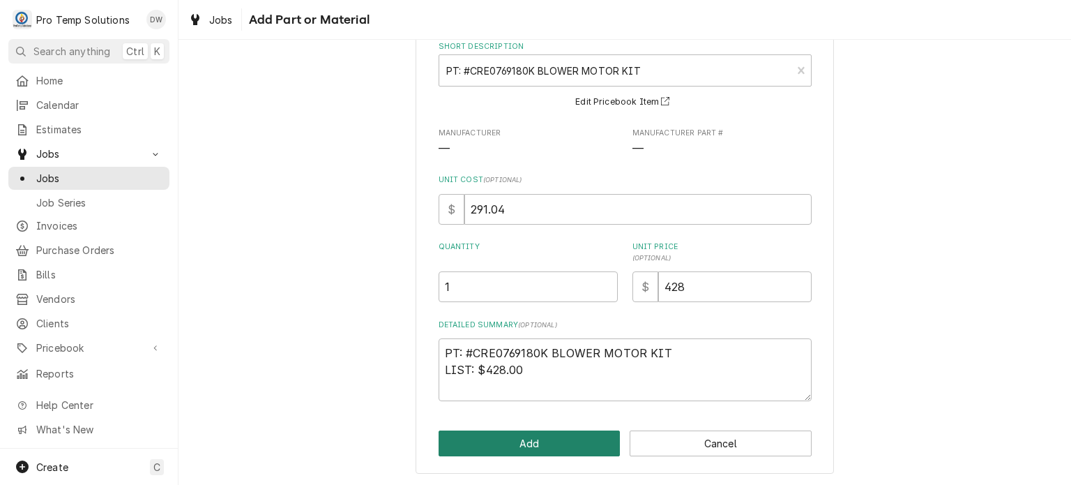
click at [528, 441] on button "Add" at bounding box center [530, 443] width 182 height 26
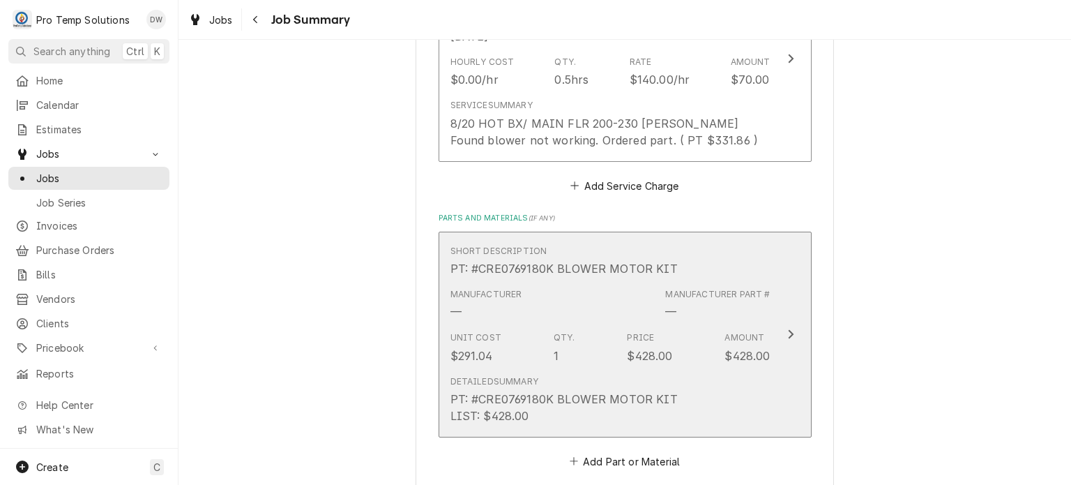
scroll to position [1263, 0]
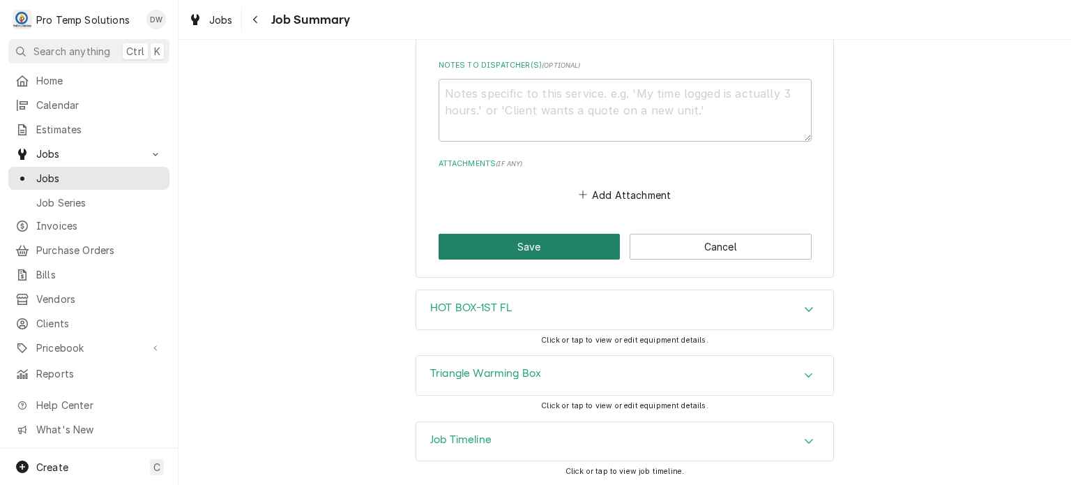
click at [517, 243] on button "Save" at bounding box center [530, 247] width 182 height 26
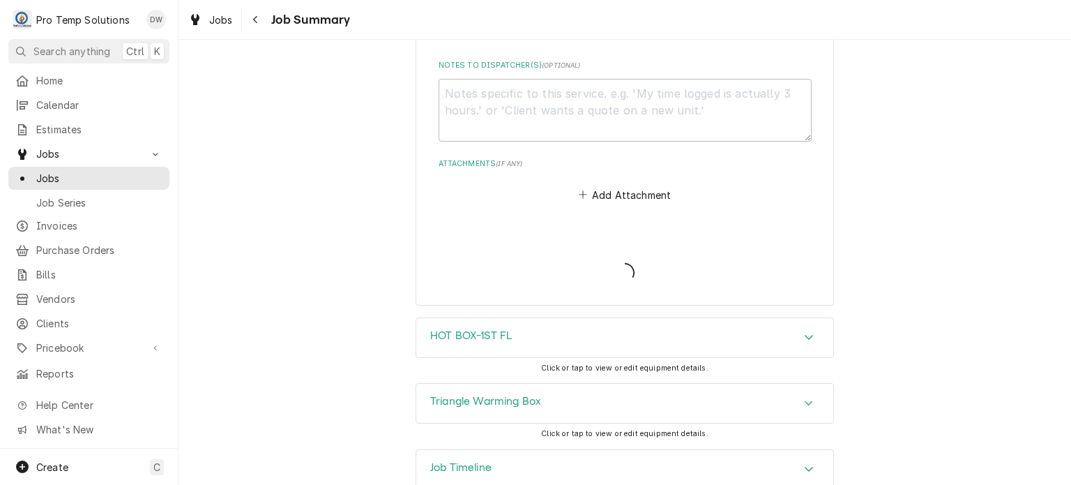
type textarea "x"
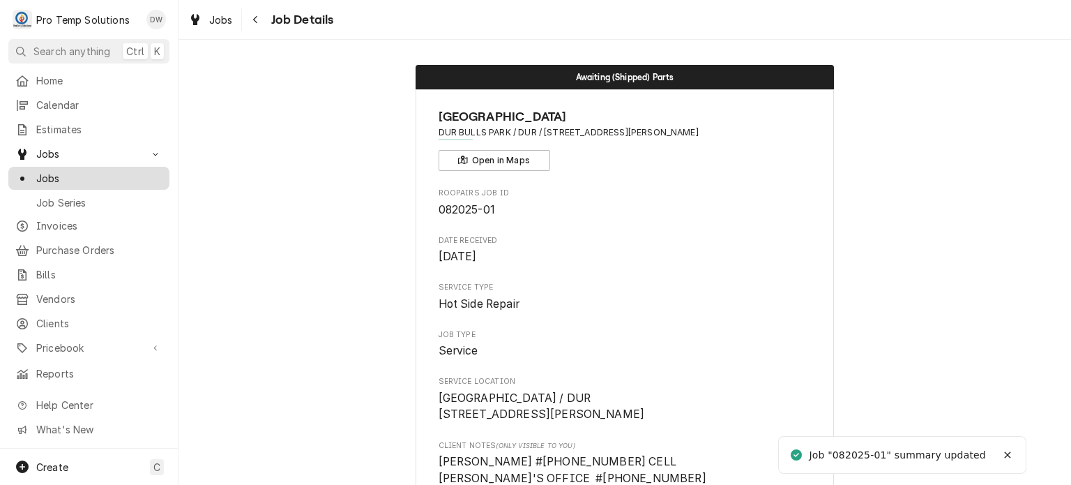
click at [98, 171] on span "Jobs" at bounding box center [99, 178] width 126 height 15
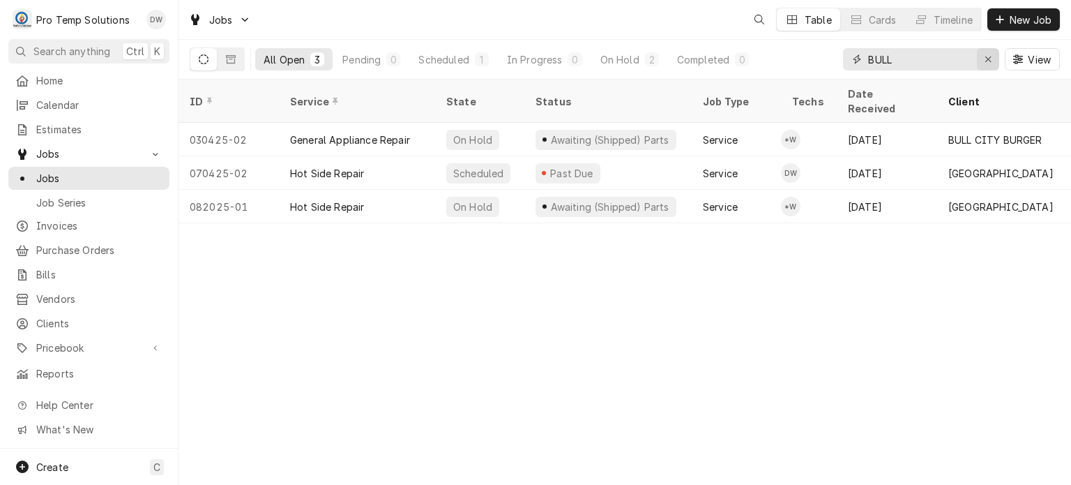
click at [987, 59] on icon "Erase input" at bounding box center [988, 59] width 6 height 6
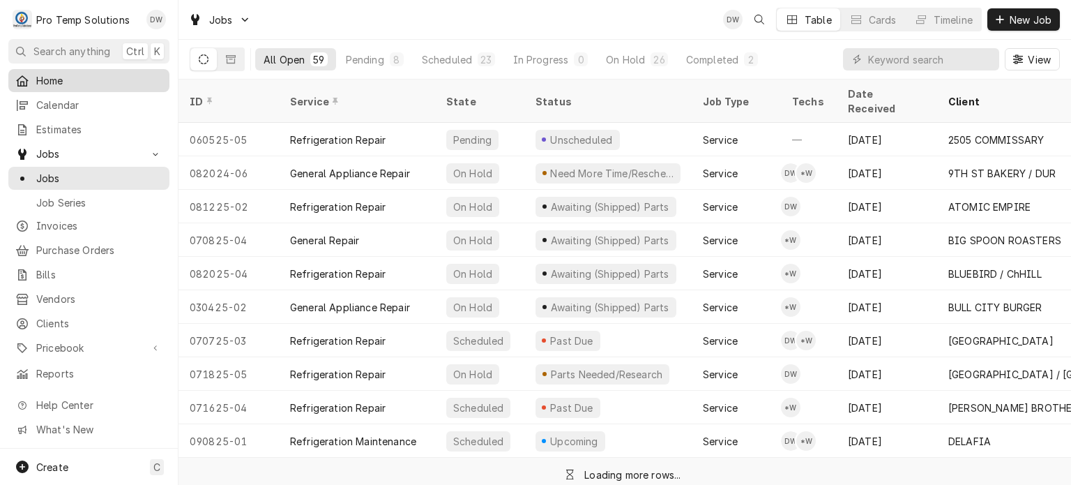
click at [75, 74] on span "Home" at bounding box center [99, 80] width 126 height 15
